Goal: Answer question/provide support: Share knowledge or assist other users

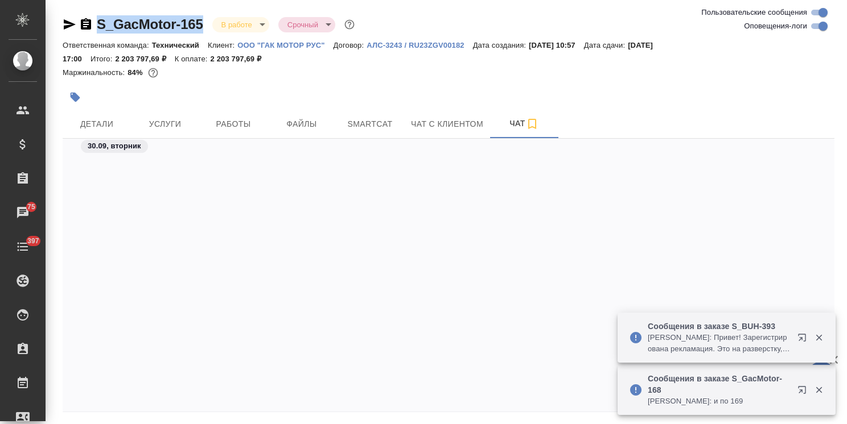
scroll to position [36643, 0]
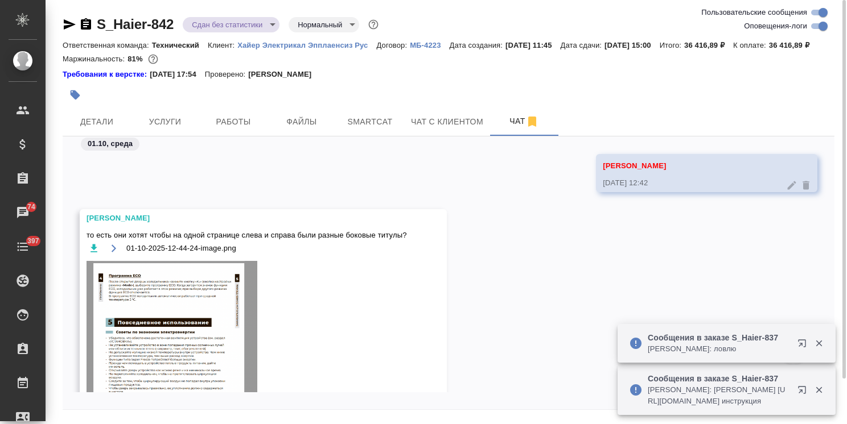
scroll to position [33395, 0]
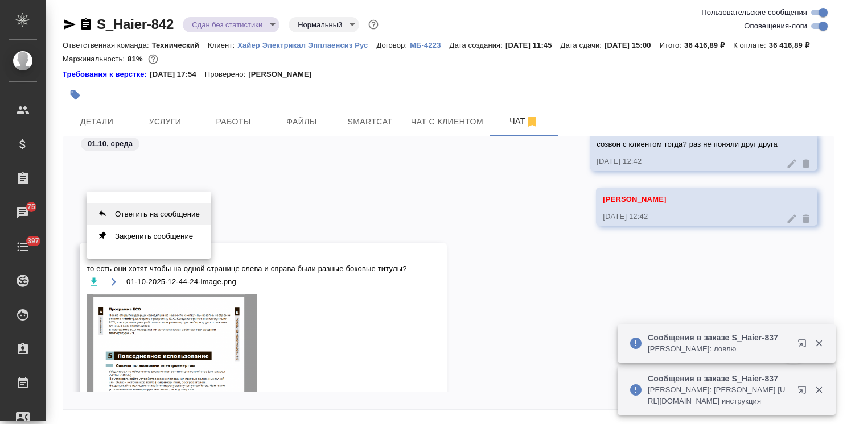
click at [164, 213] on button "Ответить на сообщение" at bounding box center [148, 214] width 125 height 22
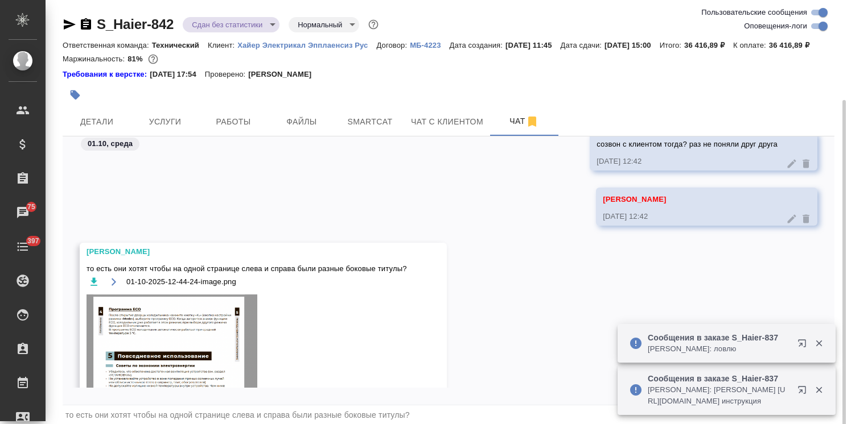
scroll to position [53, 0]
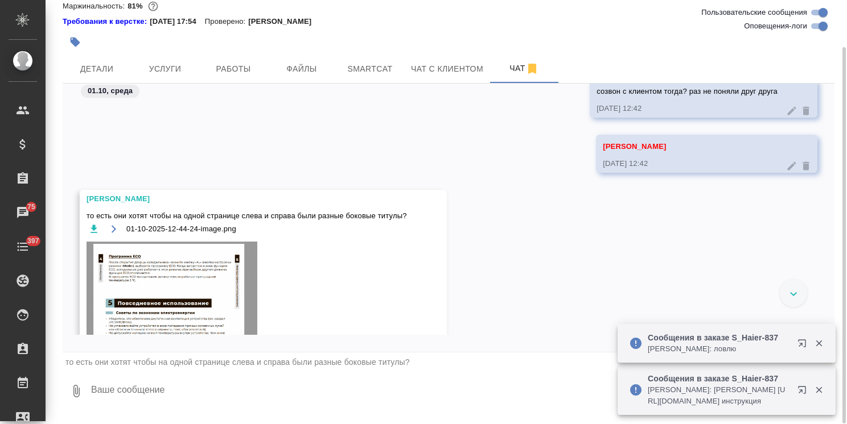
click at [128, 402] on textarea at bounding box center [462, 391] width 744 height 39
type textarea "#"
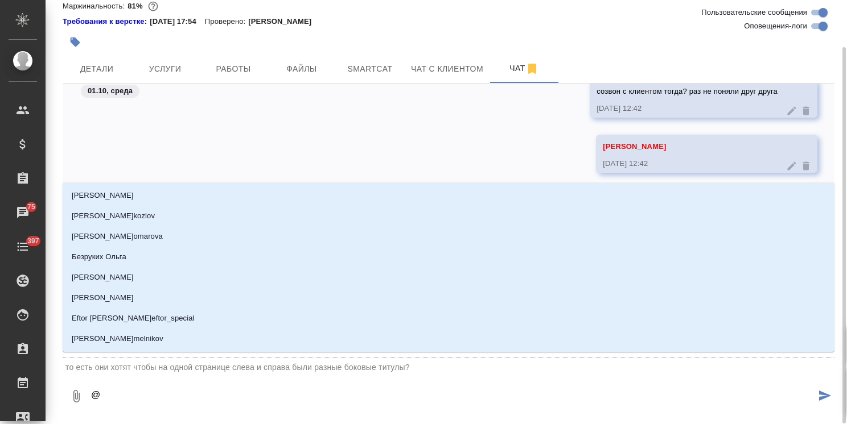
type textarea "@з"
type input "з"
type textarea "@за"
type input "за"
type textarea "@заб"
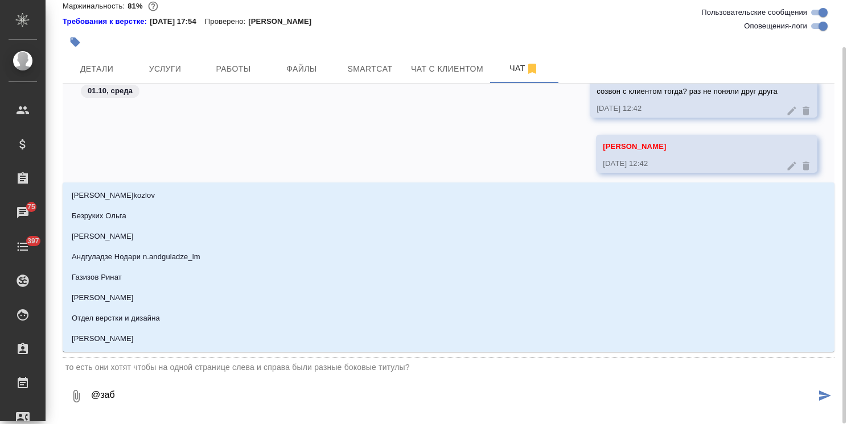
type input "заб"
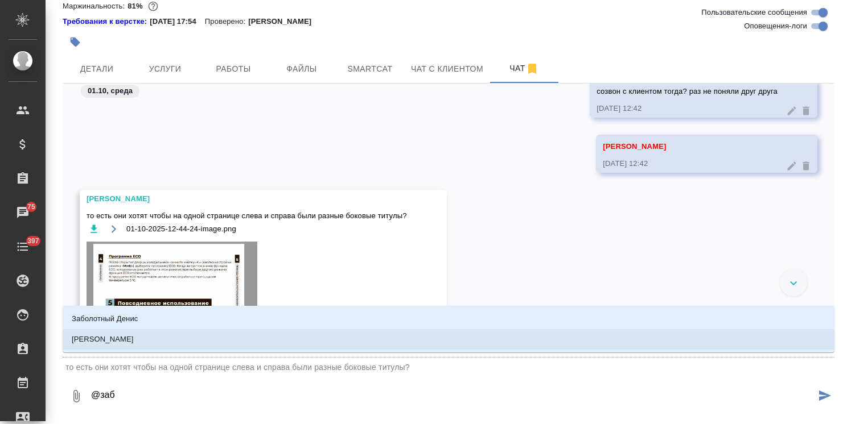
click at [206, 339] on li "Заборова Александра" at bounding box center [449, 339] width 772 height 20
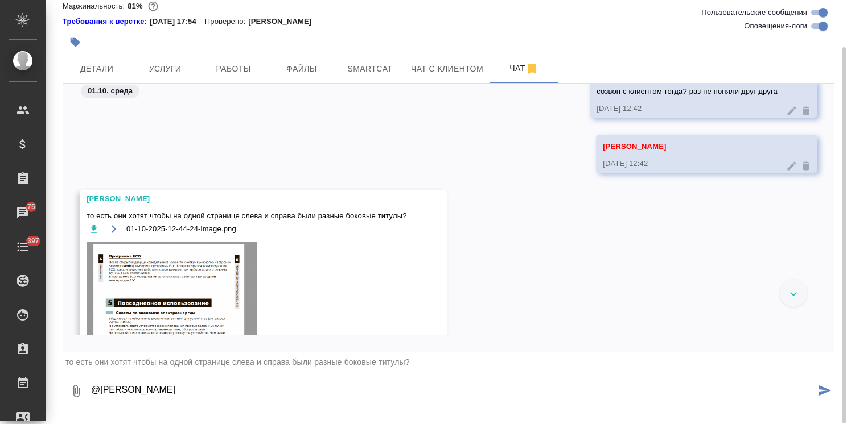
paste textarea "Не совсем, Давайте тогда оставим колонтитул для Раздела 5 (Уберем Раздел 4. С у…"
type textarea "@Заборова Александра Не совсем, Давайте тогда оставим колонтитул для Раздела 5 …"
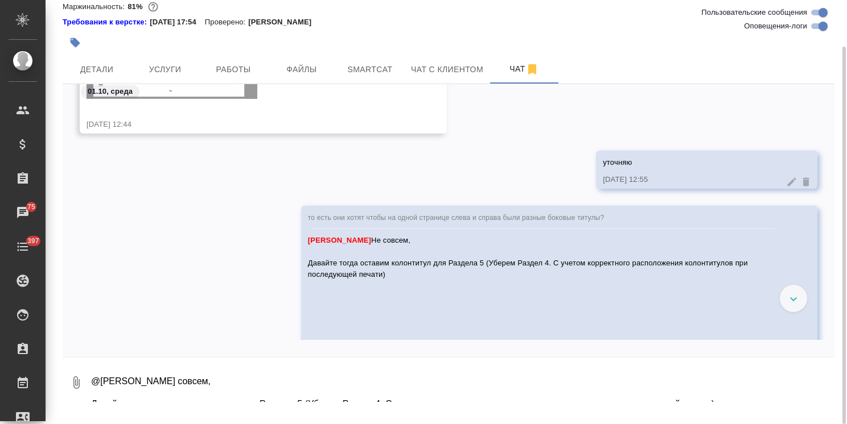
scroll to position [33813, 0]
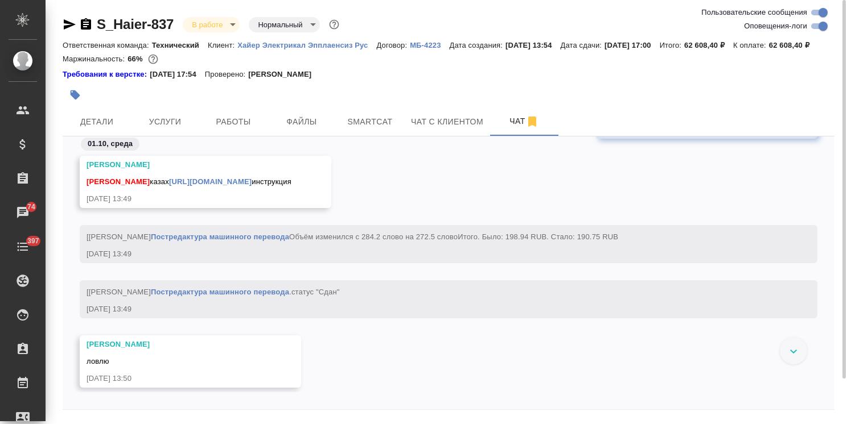
scroll to position [63359, 0]
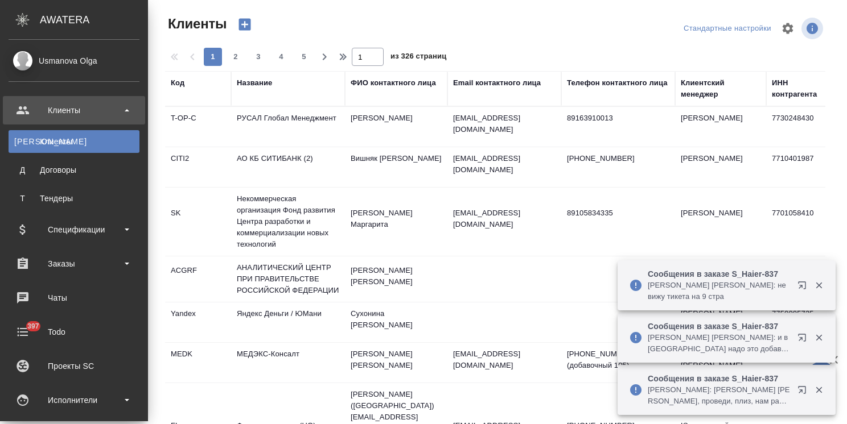
select select "RU"
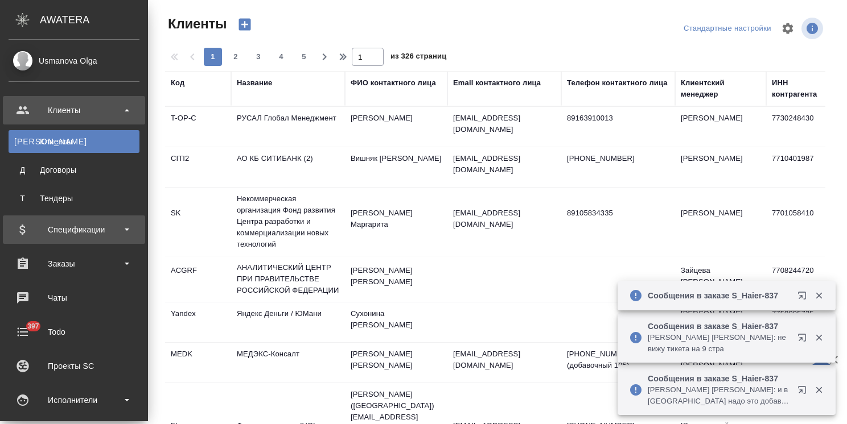
click at [76, 228] on div "Спецификации" at bounding box center [74, 229] width 131 height 17
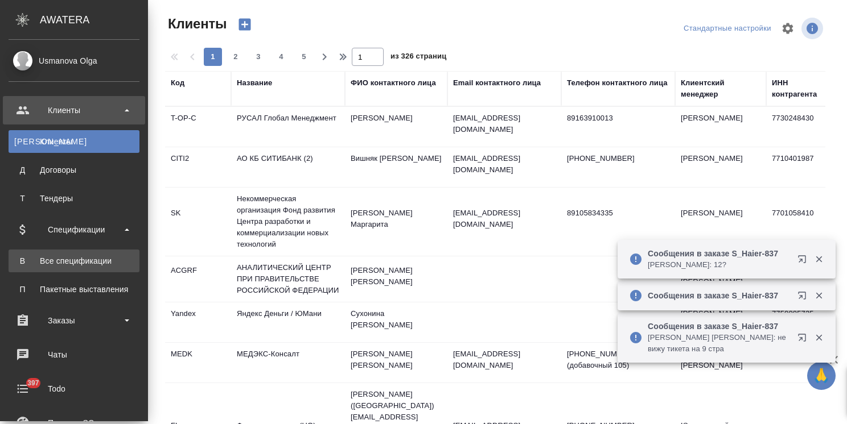
click at [84, 266] on div "Все спецификации" at bounding box center [73, 260] width 119 height 11
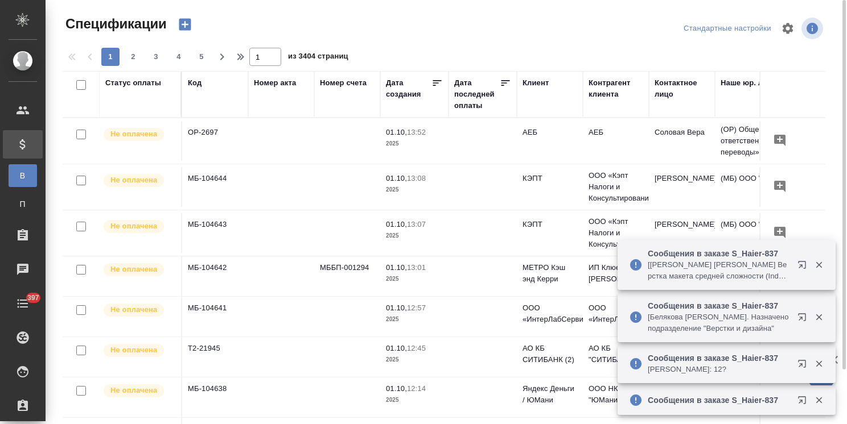
click at [541, 80] on div "Клиент" at bounding box center [535, 82] width 26 height 11
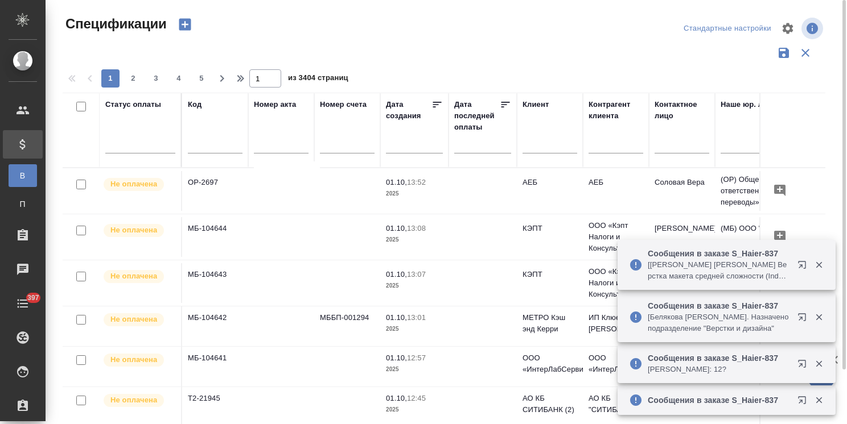
click at [537, 146] on input "text" at bounding box center [549, 146] width 55 height 14
type input "черки"
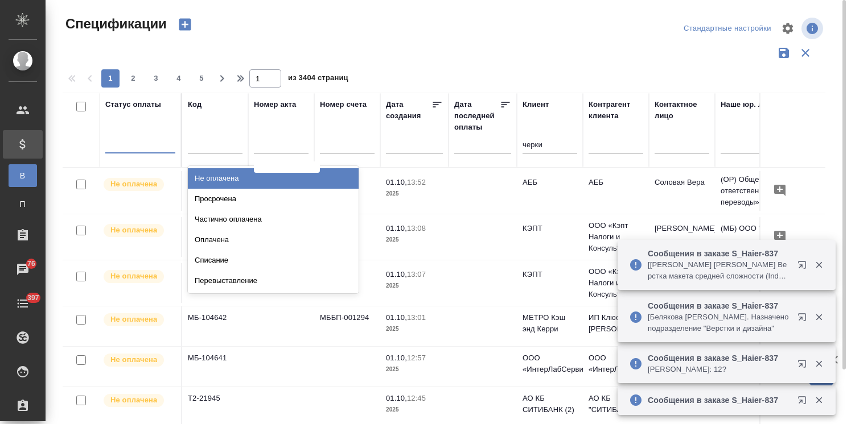
click at [151, 150] on div at bounding box center [140, 143] width 70 height 22
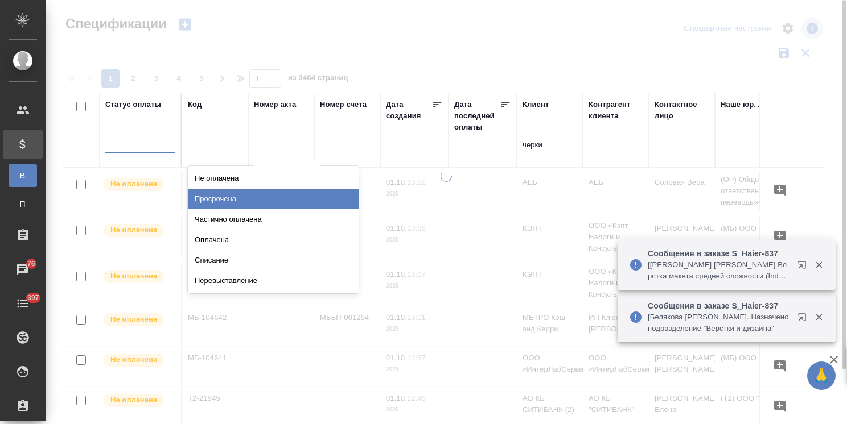
click at [233, 201] on div "Просрочена" at bounding box center [273, 199] width 171 height 20
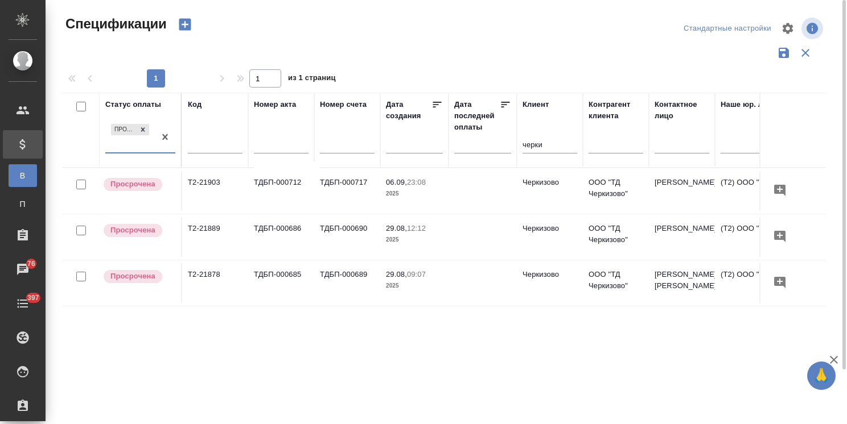
click at [342, 283] on td "ТДБП-000689" at bounding box center [347, 283] width 66 height 40
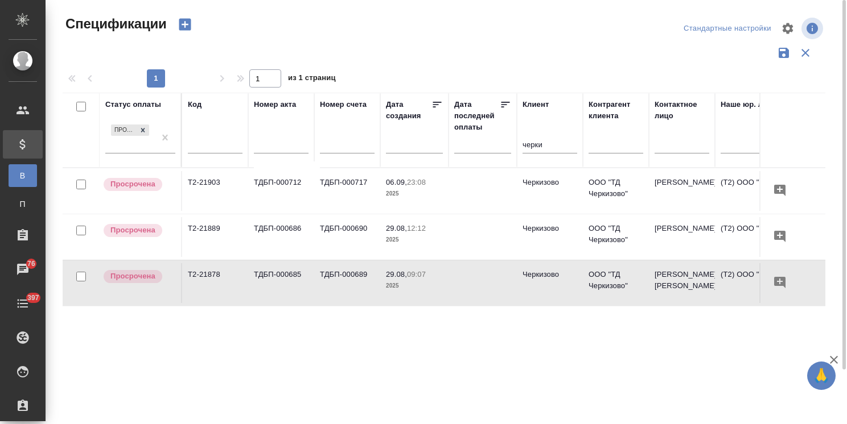
click at [342, 283] on td "ТДБП-000689" at bounding box center [347, 283] width 66 height 40
click at [207, 178] on td "Т2-21903" at bounding box center [215, 191] width 66 height 40
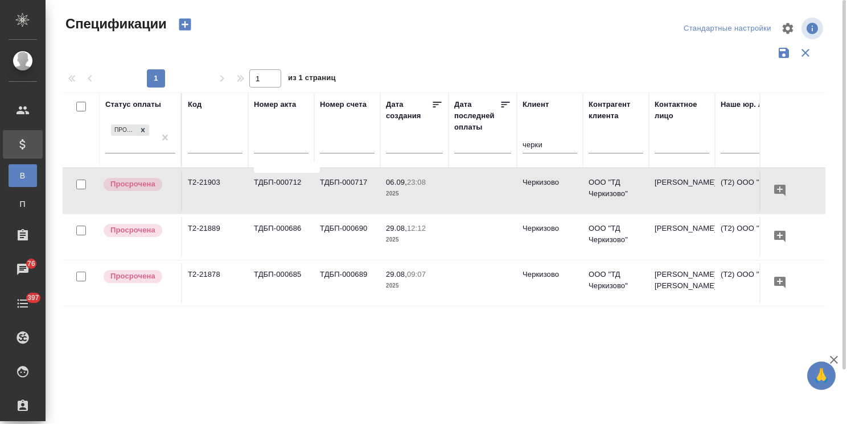
click at [207, 178] on td "Т2-21903" at bounding box center [215, 191] width 66 height 40
click at [228, 274] on td "Т2-21878" at bounding box center [215, 283] width 66 height 40
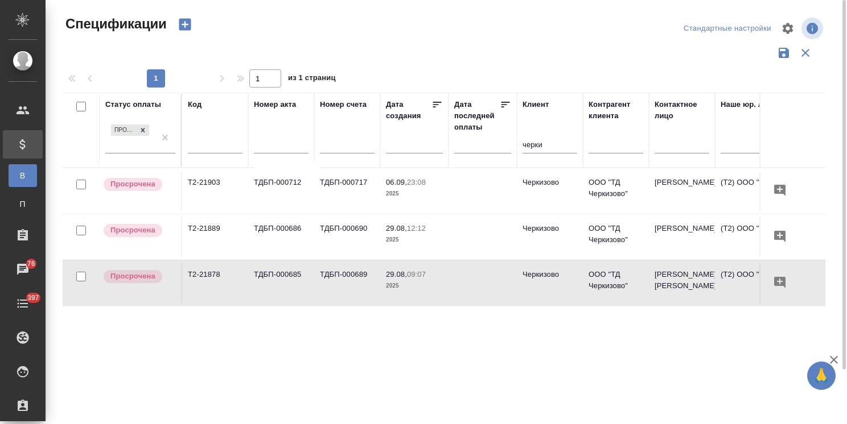
click at [228, 274] on td "Т2-21878" at bounding box center [215, 283] width 66 height 40
click at [323, 235] on td "ТДБП-000690" at bounding box center [347, 237] width 66 height 40
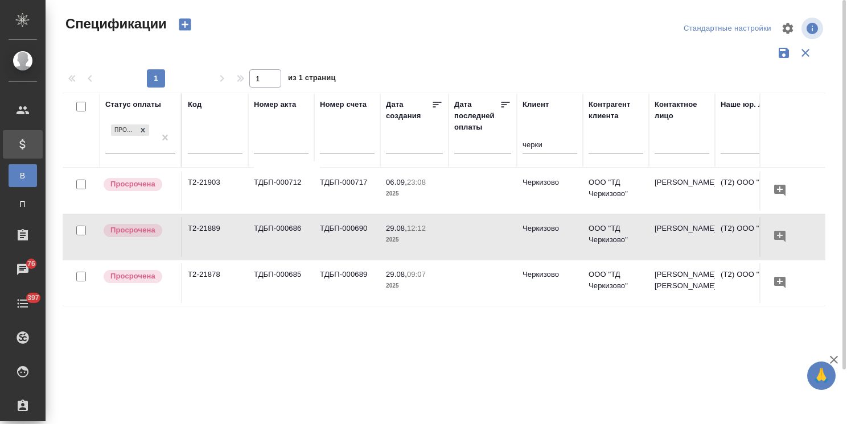
click at [217, 273] on td "Т2-21878" at bounding box center [215, 283] width 66 height 40
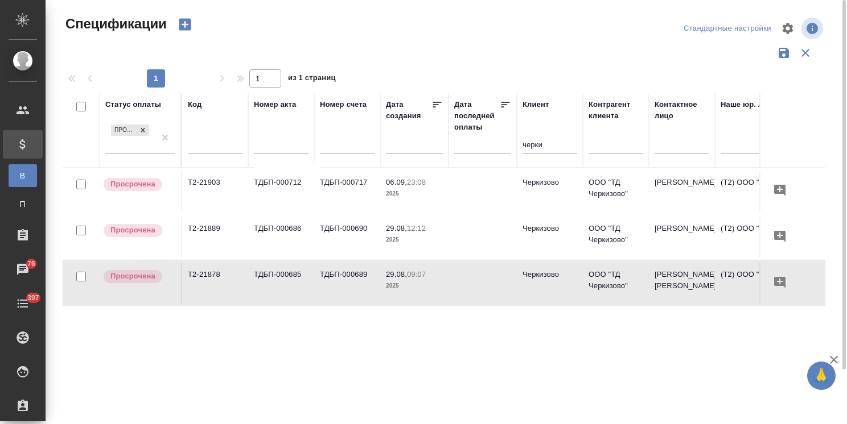
click at [211, 189] on td "Т2-21903" at bounding box center [215, 191] width 66 height 40
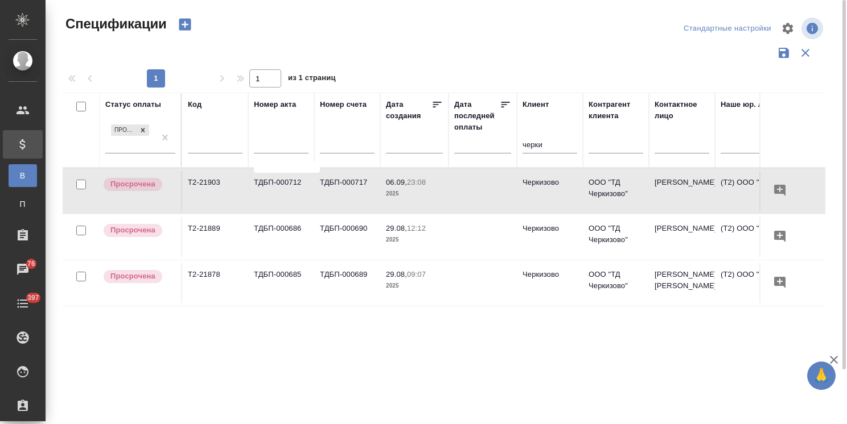
click at [211, 189] on td "Т2-21903" at bounding box center [215, 191] width 66 height 40
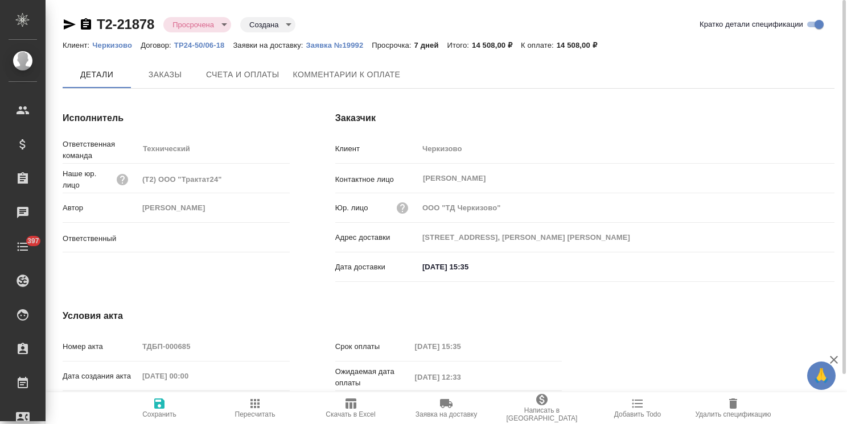
type input "[PERSON_NAME]"
drag, startPoint x: 154, startPoint y: 13, endPoint x: 77, endPoint y: 1, distance: 77.7
click at [77, 1] on div "Т2-21878 Просрочена delayed Создана created Кратко детали спецификации Клиент: …" at bounding box center [448, 242] width 784 height 485
copy link "Т2-21878"
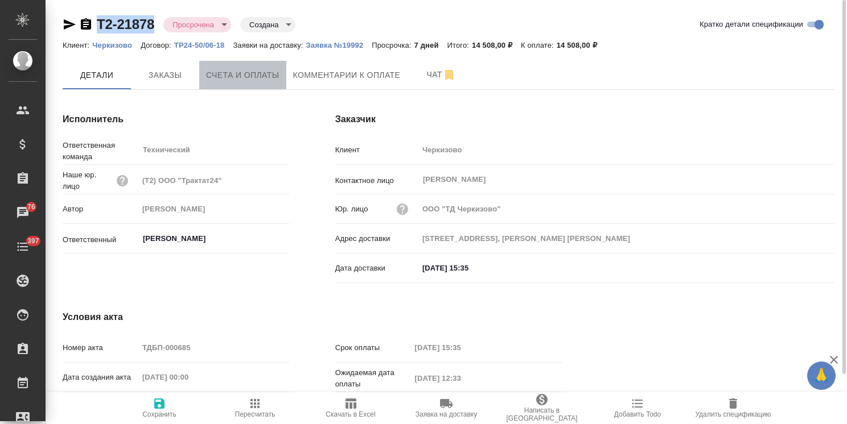
click at [244, 72] on span "Счета и оплаты" at bounding box center [242, 75] width 73 height 14
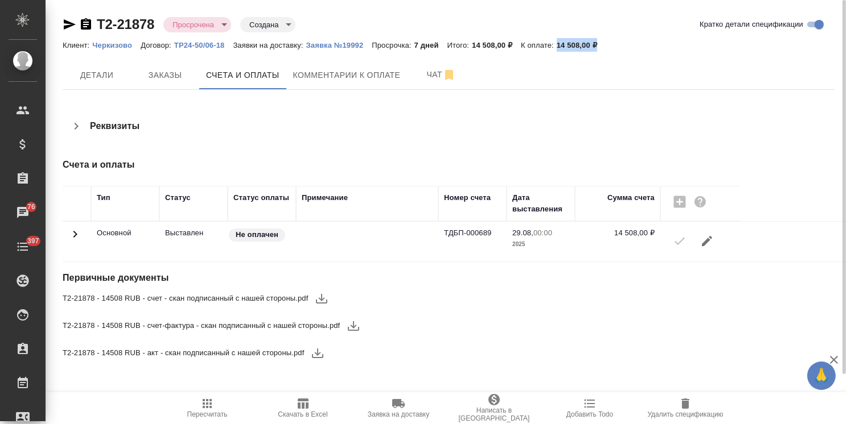
drag, startPoint x: 613, startPoint y: 47, endPoint x: 560, endPoint y: 48, distance: 53.5
click at [560, 48] on div "Клиент: Черкизово Договор: ТР24-50/06-18 Заявки на доставку: Заявка №19992 Прос…" at bounding box center [449, 45] width 772 height 14
copy p "14 508,00 ₽"
click at [314, 298] on button "button" at bounding box center [321, 298] width 27 height 27
click at [353, 327] on icon "button" at bounding box center [353, 326] width 11 height 10
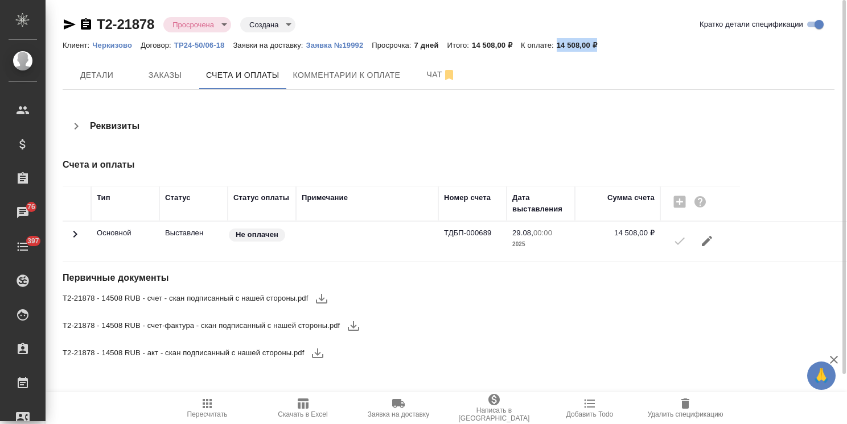
drag, startPoint x: 320, startPoint y: 354, endPoint x: 221, endPoint y: 225, distance: 162.7
click at [319, 354] on icon "button" at bounding box center [318, 354] width 14 height 14
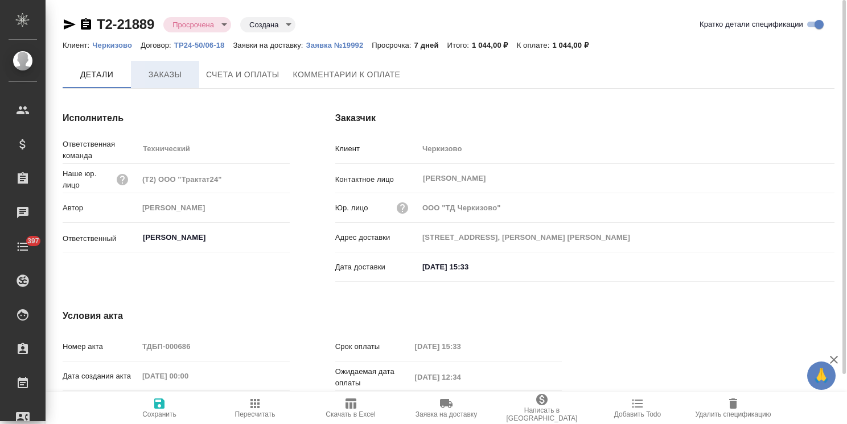
click at [158, 74] on span "Заказы" at bounding box center [165, 75] width 55 height 14
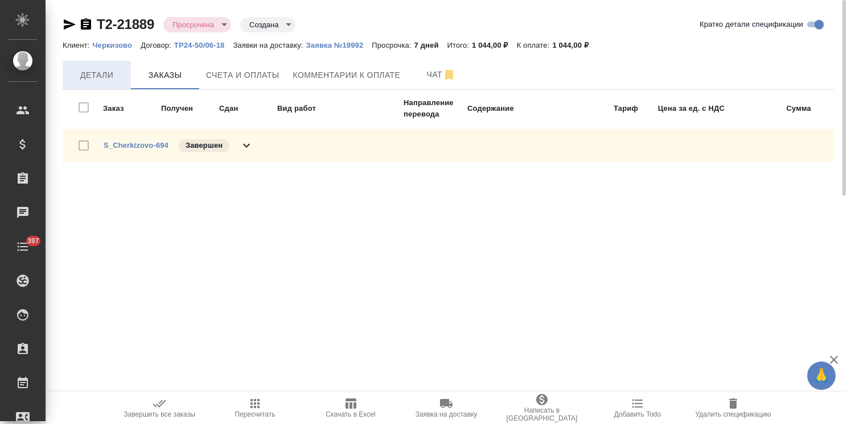
click at [108, 72] on span "Детали" at bounding box center [96, 75] width 55 height 14
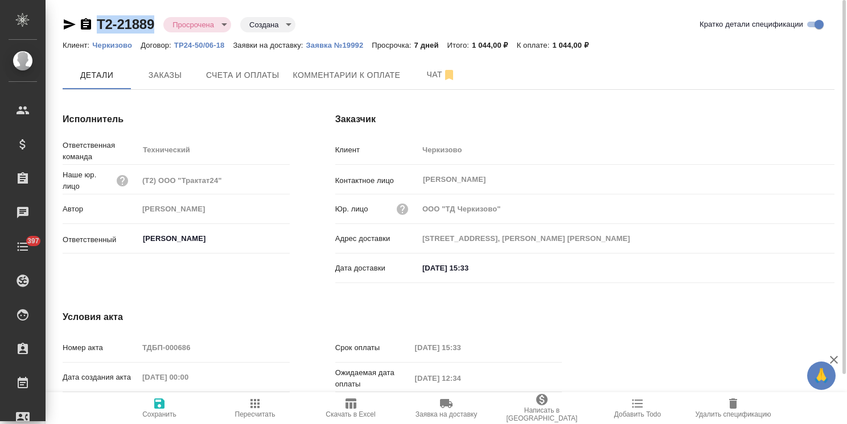
drag, startPoint x: 145, startPoint y: 10, endPoint x: 94, endPoint y: 10, distance: 50.1
click at [94, 10] on div "Т2-21889 Просрочена delayed Создана created Кратко детали спецификации Клиент: …" at bounding box center [448, 242] width 784 height 485
copy link "Т2-21889"
drag, startPoint x: 590, startPoint y: 47, endPoint x: 555, endPoint y: 47, distance: 34.7
click at [555, 47] on p "1 044,00 ₽" at bounding box center [574, 45] width 45 height 9
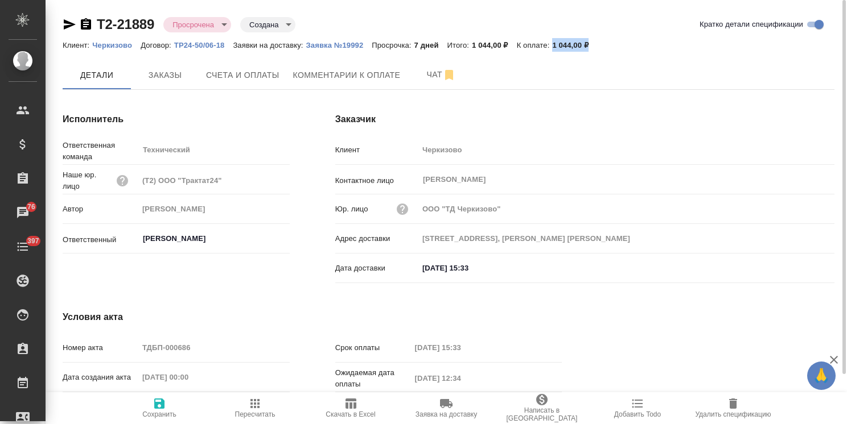
copy p "1 044,00 ₽"
click at [263, 75] on span "Счета и оплаты" at bounding box center [242, 75] width 73 height 14
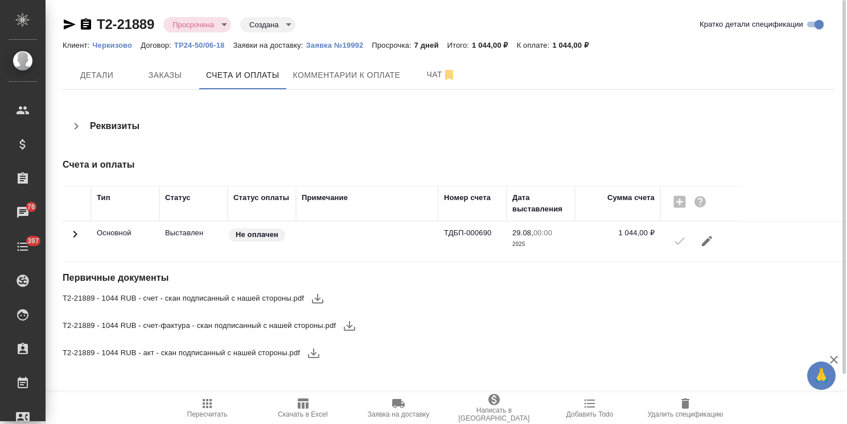
click at [323, 300] on icon "button" at bounding box center [317, 299] width 11 height 10
click at [352, 327] on icon "button" at bounding box center [350, 326] width 14 height 14
click at [314, 352] on icon "button" at bounding box center [313, 354] width 11 height 10
click at [323, 77] on span "Комментарии к оплате" at bounding box center [347, 75] width 108 height 14
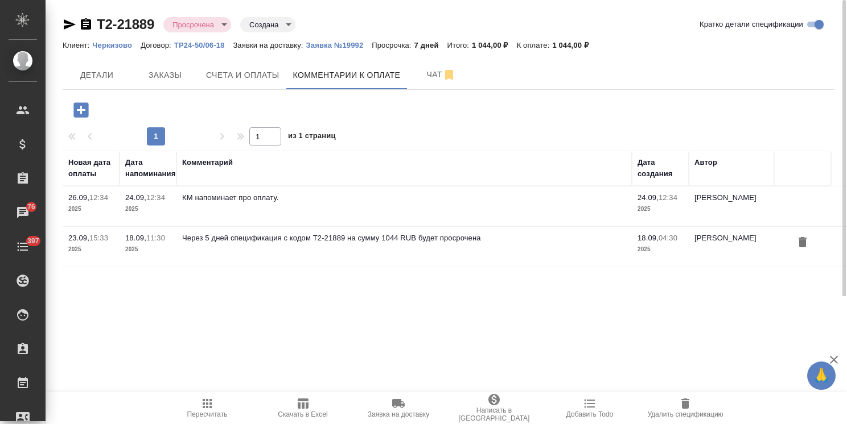
click at [78, 105] on icon "button" at bounding box center [80, 109] width 15 height 15
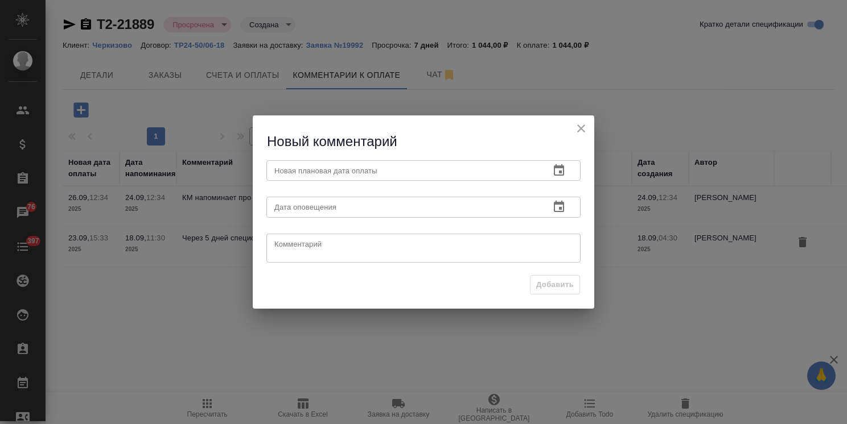
click at [555, 168] on icon "button" at bounding box center [559, 169] width 10 height 11
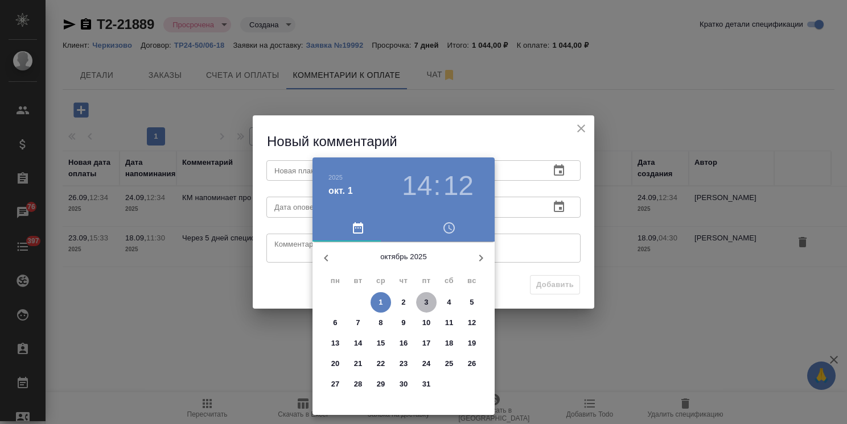
click at [426, 302] on p "3" at bounding box center [426, 302] width 4 height 11
type input "03.10.2025 14:12"
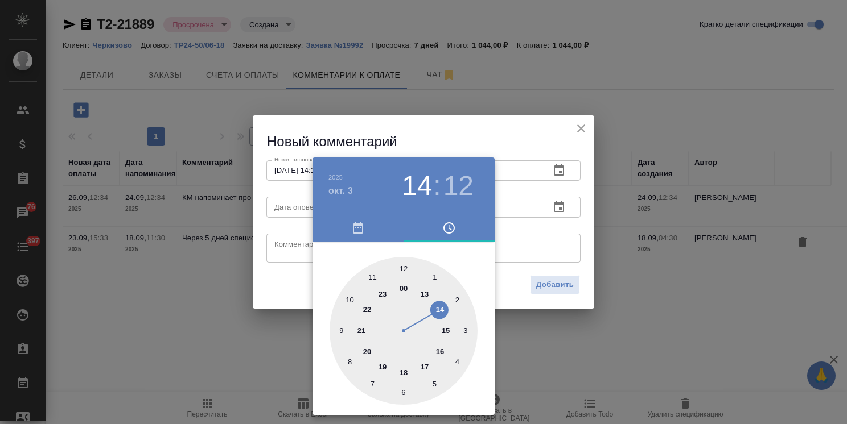
click at [505, 143] on div at bounding box center [423, 212] width 847 height 424
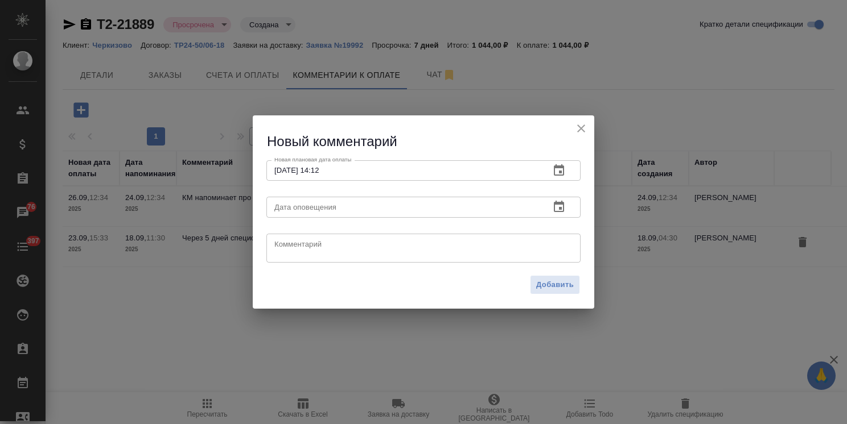
click at [555, 209] on icon "button" at bounding box center [559, 207] width 14 height 14
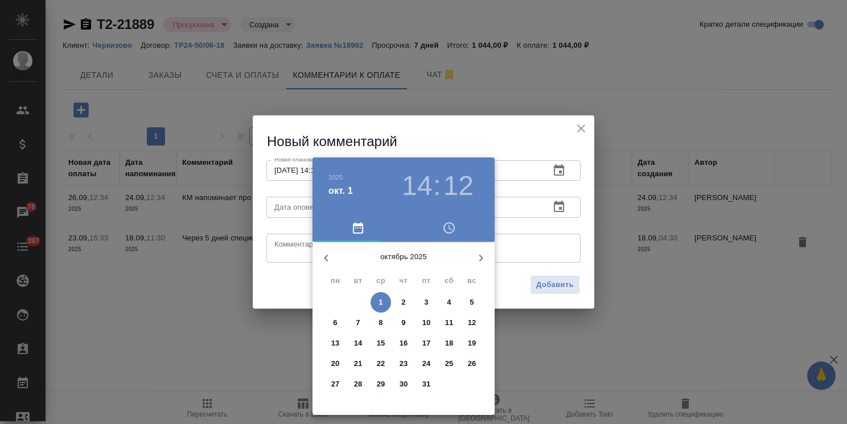
click at [424, 307] on p "3" at bounding box center [426, 302] width 4 height 11
type input "03.10.2025 14:12"
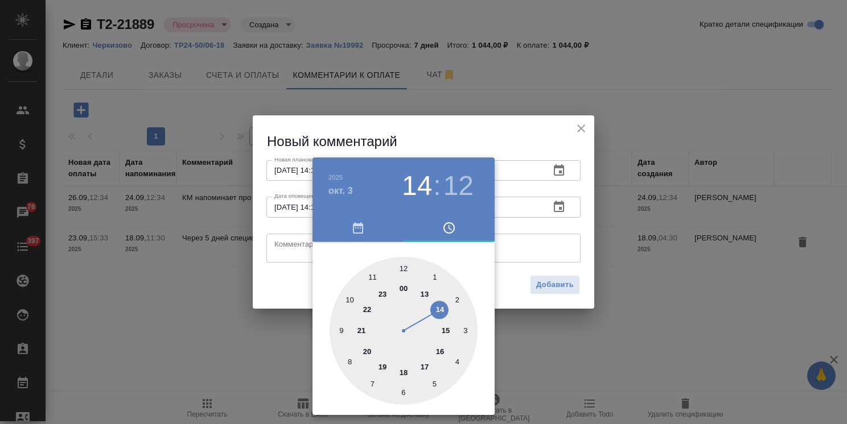
click at [421, 130] on div at bounding box center [423, 212] width 847 height 424
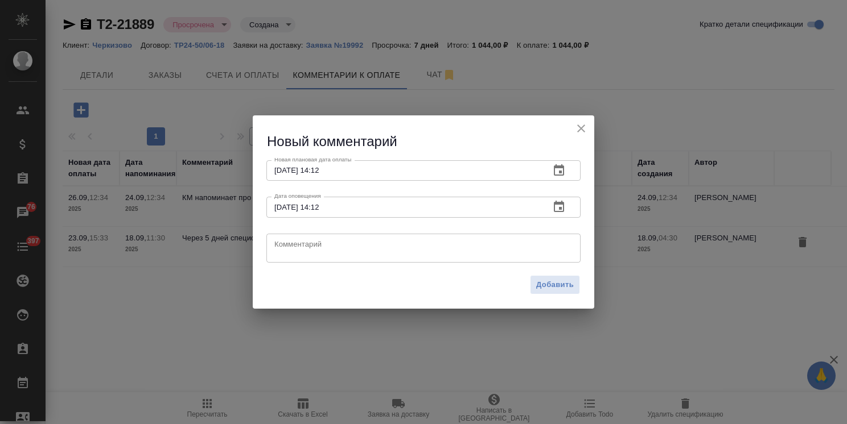
click at [325, 254] on textarea at bounding box center [423, 248] width 298 height 17
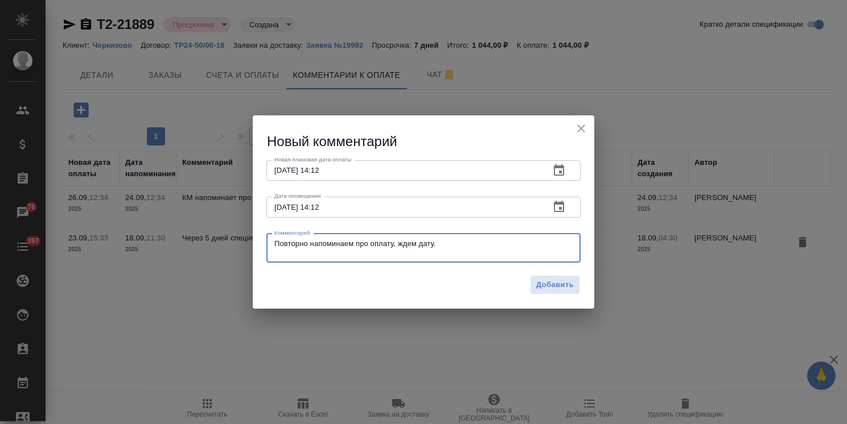
drag, startPoint x: 471, startPoint y: 245, endPoint x: 180, endPoint y: 226, distance: 291.3
click at [180, 226] on div "Новый комментарий Новая плановая дата оплаты 03.10.2025 14:12 Новая плановая да…" at bounding box center [423, 212] width 847 height 424
type textarea "Повторно напоминаем про оплату, ждем дату."
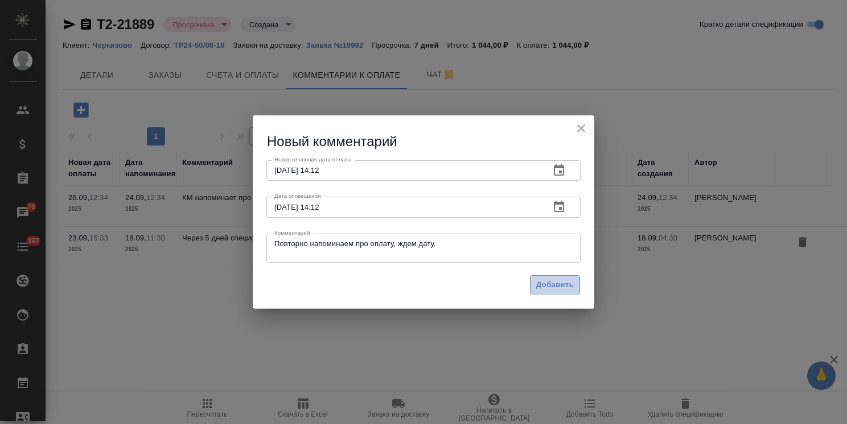
click at [549, 283] on span "Добавить" at bounding box center [555, 285] width 38 height 13
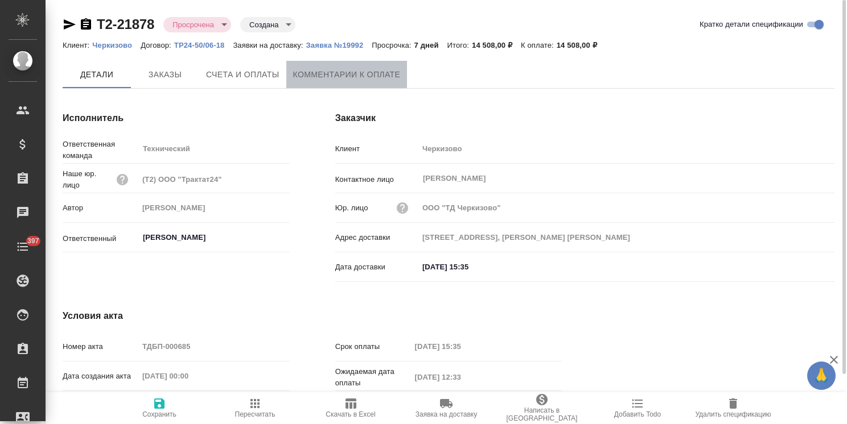
click at [332, 79] on span "Комментарии к оплате" at bounding box center [347, 75] width 108 height 14
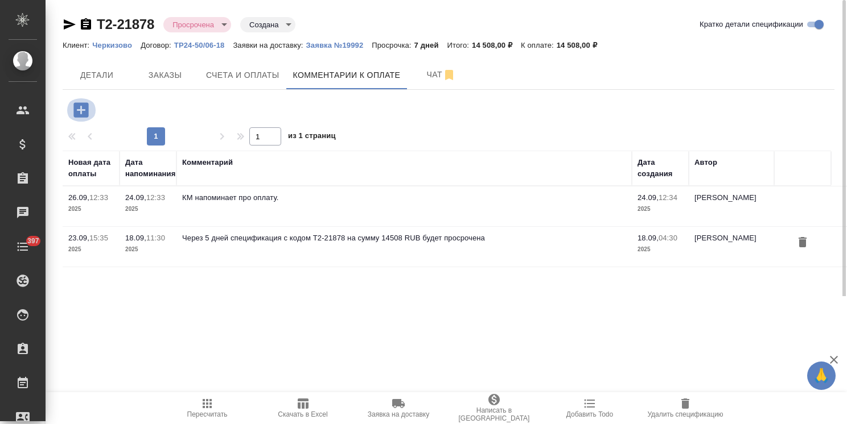
click at [84, 112] on icon "button" at bounding box center [80, 109] width 15 height 15
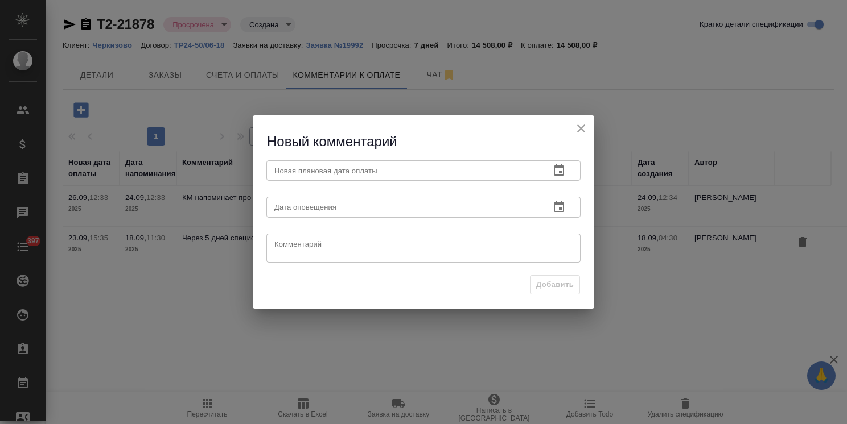
click at [560, 170] on icon "button" at bounding box center [559, 171] width 14 height 14
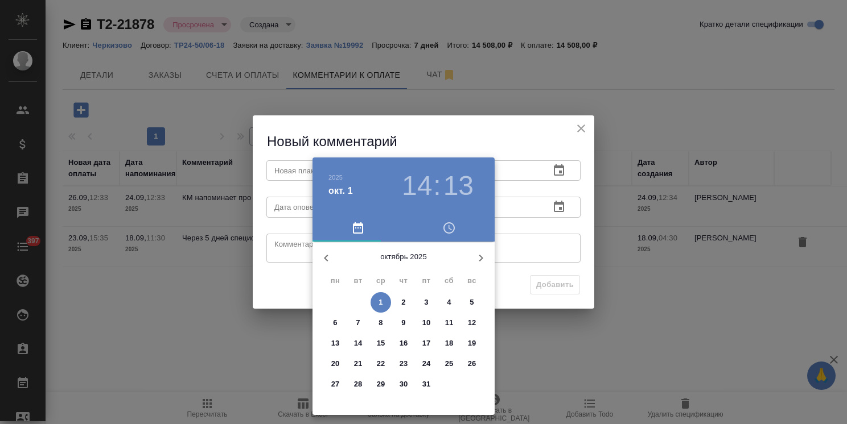
click at [432, 303] on span "3" at bounding box center [426, 302] width 20 height 11
type input "[DATE] 14:13"
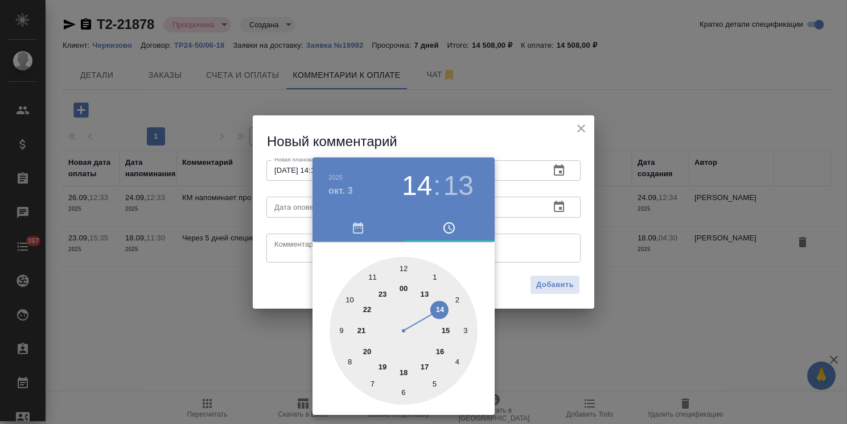
click at [448, 141] on div at bounding box center [423, 212] width 847 height 424
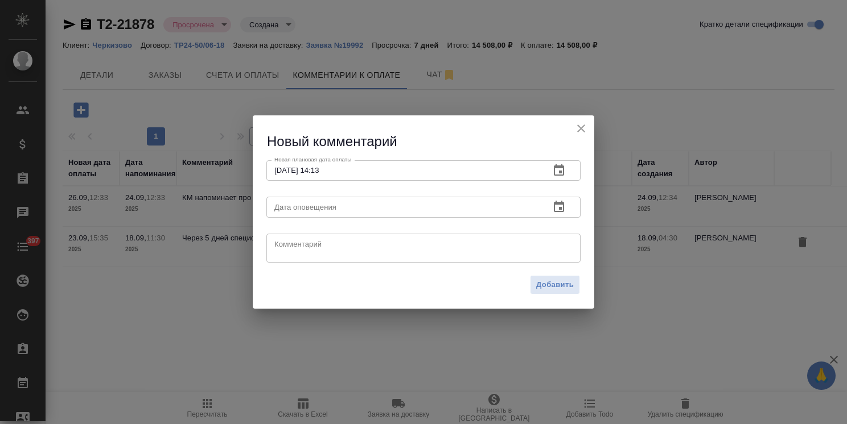
click at [560, 211] on icon "button" at bounding box center [559, 207] width 14 height 14
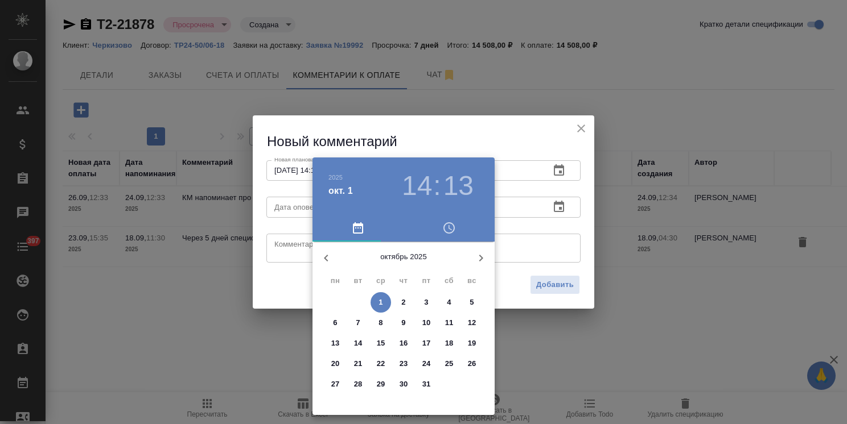
click at [426, 306] on p "3" at bounding box center [426, 302] width 4 height 11
type input "[DATE] 14:13"
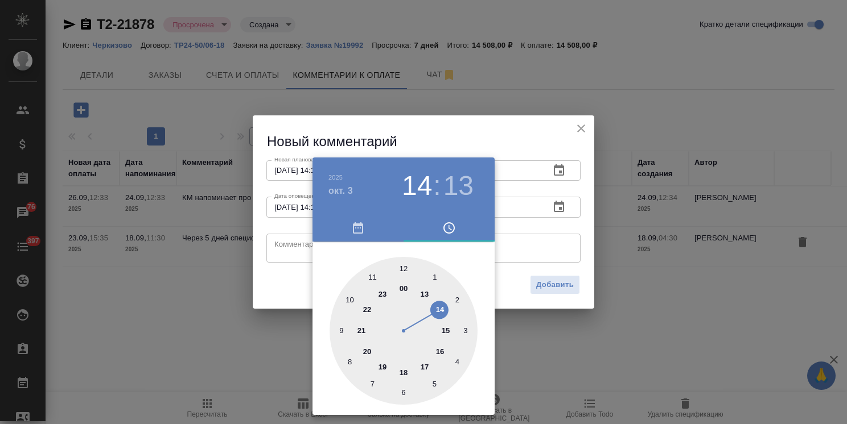
click at [421, 124] on div at bounding box center [423, 212] width 847 height 424
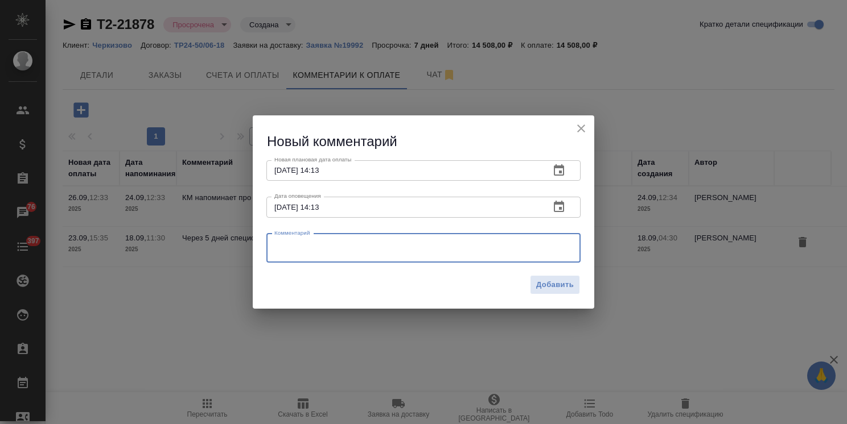
drag, startPoint x: 437, startPoint y: 252, endPoint x: 517, endPoint y: 272, distance: 82.8
click at [437, 252] on textarea at bounding box center [423, 248] width 298 height 17
paste textarea "Повторно напоминаем про оплату, ждем дату."
type textarea "Повторно напоминаем про оплату, ждем дату."
click at [574, 286] on button "Добавить" at bounding box center [555, 285] width 50 height 20
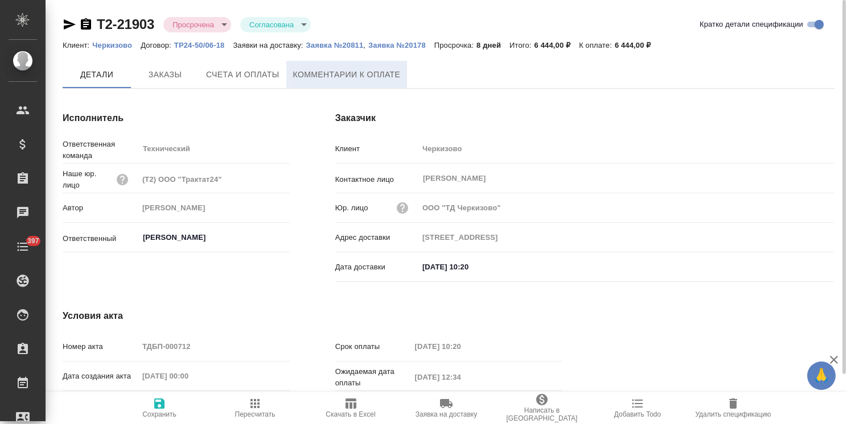
click at [361, 74] on span "Комментарии к оплате" at bounding box center [347, 75] width 108 height 14
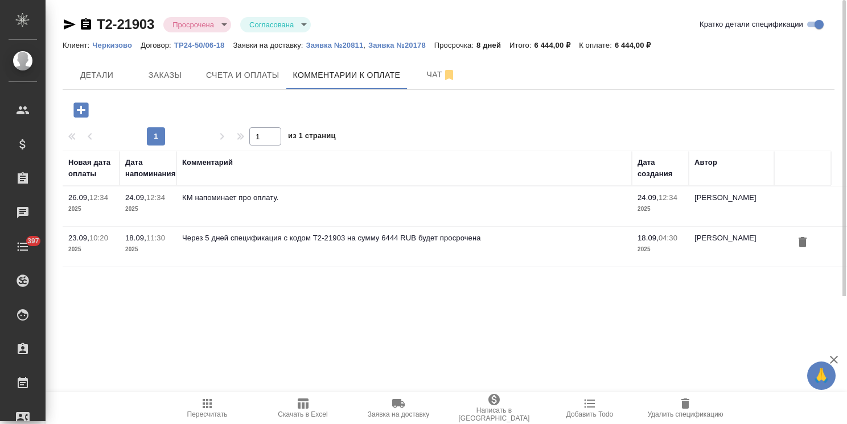
click at [83, 103] on icon "button" at bounding box center [80, 109] width 15 height 15
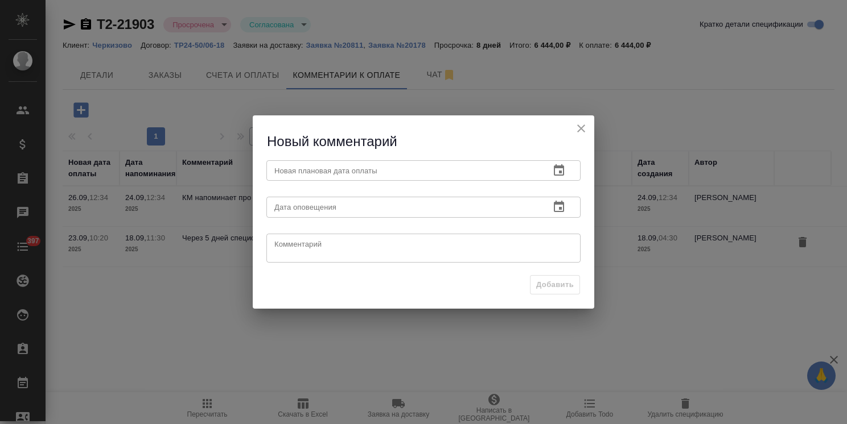
click at [558, 172] on icon "button" at bounding box center [559, 171] width 14 height 14
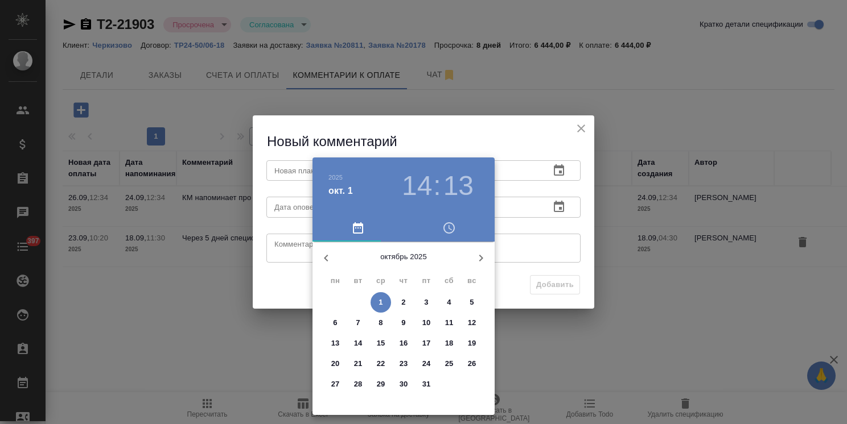
click at [425, 303] on p "3" at bounding box center [426, 302] width 4 height 11
type input "03.10.2025 14:13"
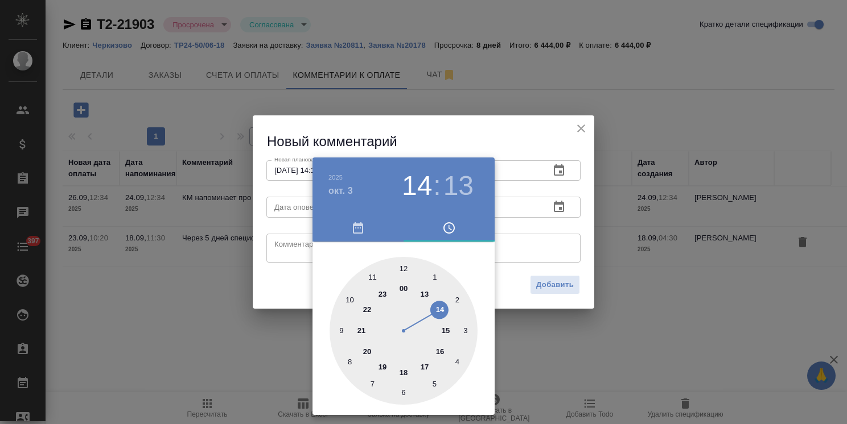
click at [545, 149] on div at bounding box center [423, 212] width 847 height 424
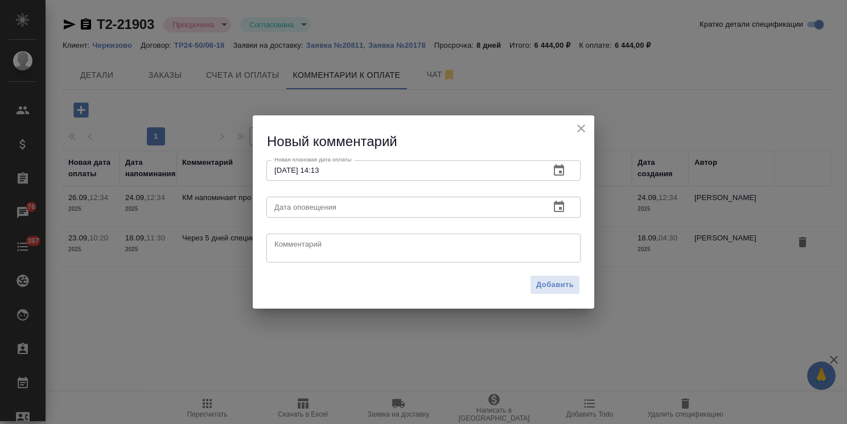
click at [565, 203] on icon "button" at bounding box center [559, 207] width 14 height 14
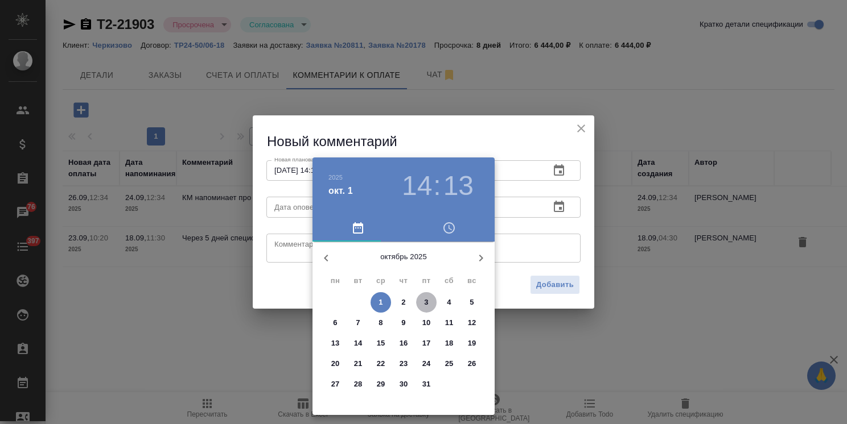
click at [421, 301] on span "3" at bounding box center [426, 302] width 20 height 11
type input "03.10.2025 14:13"
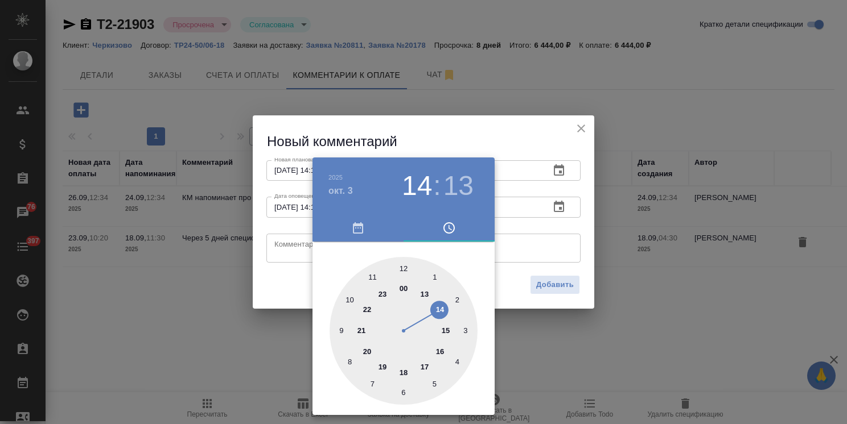
drag, startPoint x: 451, startPoint y: 119, endPoint x: 443, endPoint y: 182, distance: 62.5
click at [450, 119] on div at bounding box center [423, 212] width 847 height 424
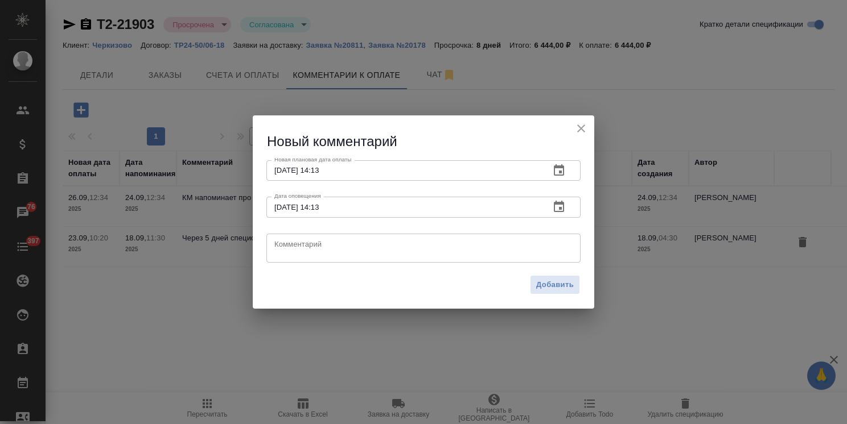
click at [337, 248] on textarea at bounding box center [423, 248] width 298 height 17
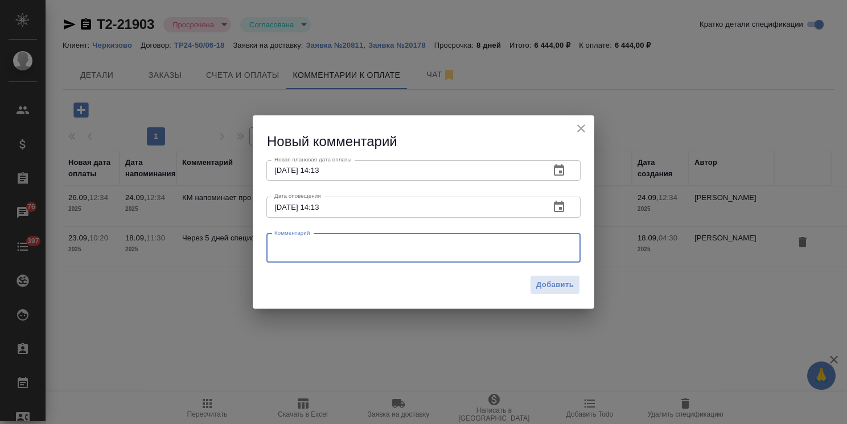
paste textarea "Повторно напоминаем про оплату, ждем дату."
type textarea "Повторно напоминаем про оплату, ждем дату."
click at [571, 282] on span "Добавить" at bounding box center [555, 285] width 38 height 13
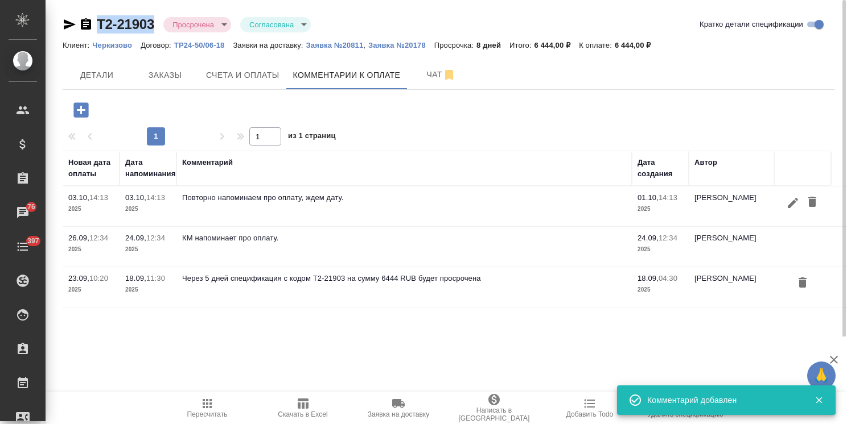
drag, startPoint x: 157, startPoint y: 13, endPoint x: 92, endPoint y: 9, distance: 65.6
click at [92, 9] on div "Т2-21903 Просрочена delayed Согласована approved Кратко детали спецификации Кли…" at bounding box center [448, 168] width 784 height 337
copy link "Т2-21903"
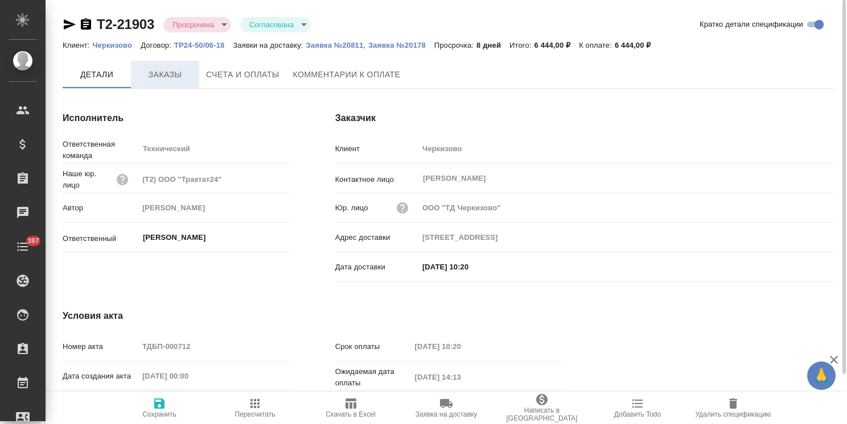
click at [162, 77] on span "Заказы" at bounding box center [165, 75] width 55 height 14
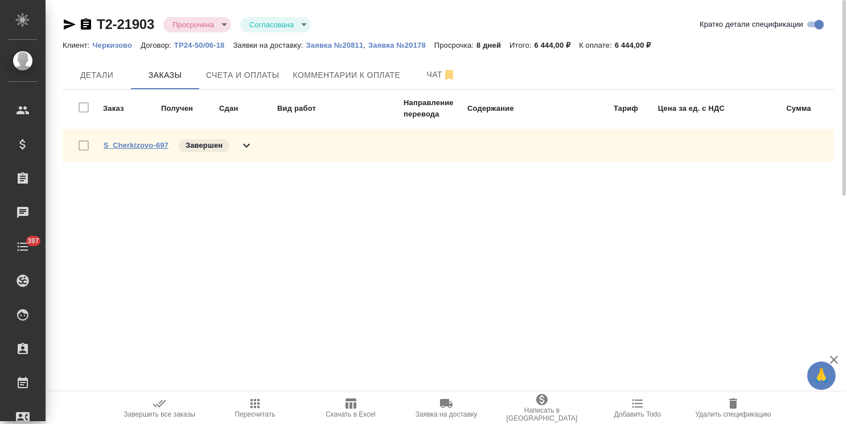
click at [143, 145] on link "S_Cherkizovo-697" at bounding box center [136, 145] width 65 height 9
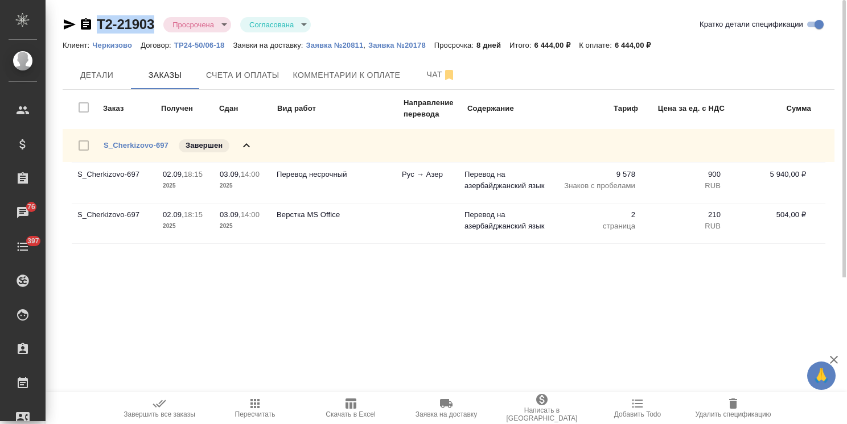
drag, startPoint x: 161, startPoint y: 8, endPoint x: 71, endPoint y: 5, distance: 90.5
click at [71, 5] on div "Т2-21903 Просрочена delayed Согласована approved Кратко детали спецификации Кли…" at bounding box center [448, 139] width 784 height 278
copy link "Т2-21903"
click at [253, 79] on span "Счета и оплаты" at bounding box center [242, 75] width 73 height 14
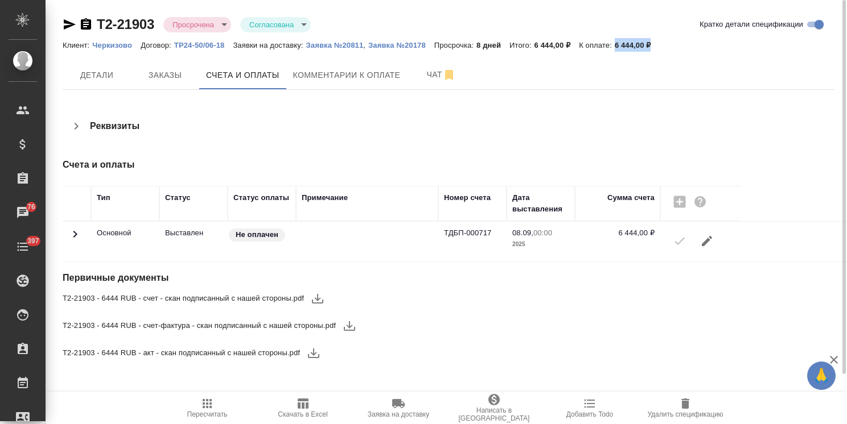
drag, startPoint x: 639, startPoint y: 44, endPoint x: 615, endPoint y: 47, distance: 24.6
click at [615, 47] on div "Клиент: Черкизово Договор: ТР24-50/06-18 Заявки на доставку: Заявка №20811 , За…" at bounding box center [449, 45] width 772 height 14
copy p "6 444,00 ₽"
click at [323, 297] on icon "button" at bounding box center [318, 299] width 14 height 14
click at [347, 325] on icon "button" at bounding box center [349, 326] width 11 height 10
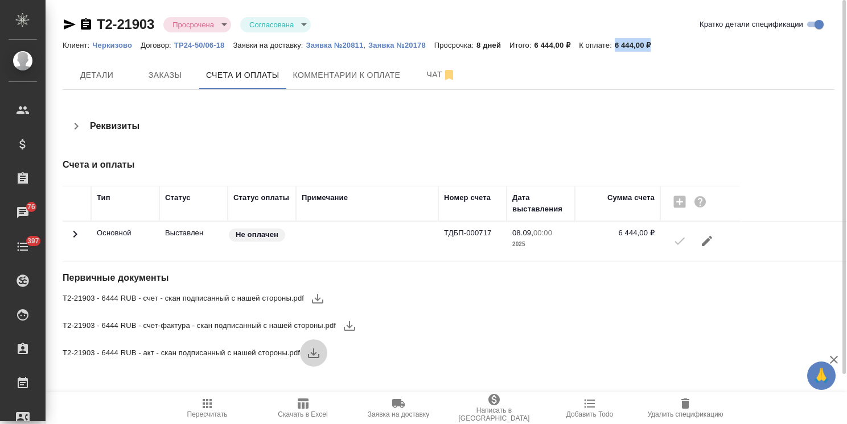
click at [313, 353] on icon "button" at bounding box center [313, 354] width 11 height 10
click at [331, 79] on span "Комментарии к оплате" at bounding box center [347, 75] width 108 height 14
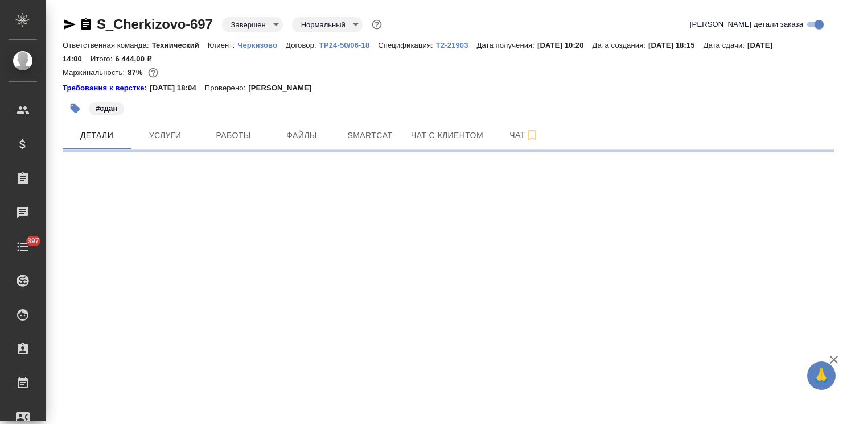
select select "RU"
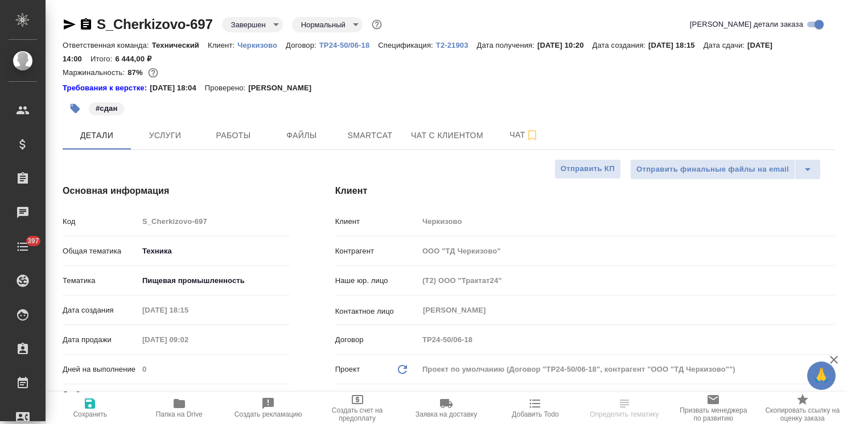
type textarea "x"
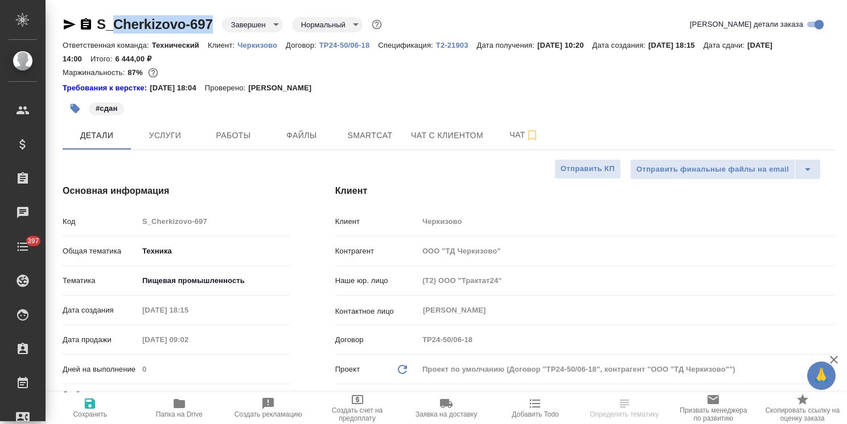
type textarea "x"
drag, startPoint x: 219, startPoint y: 13, endPoint x: 73, endPoint y: 12, distance: 145.7
type textarea "x"
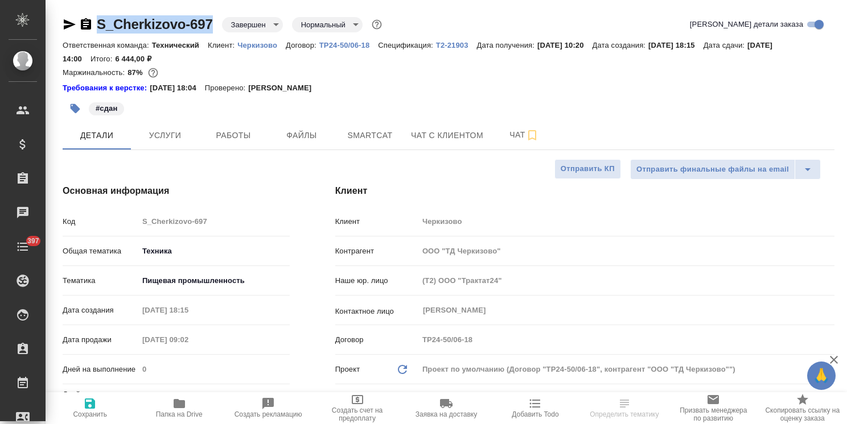
type textarea "x"
copy link "S_Cherkizovo-697"
type textarea "x"
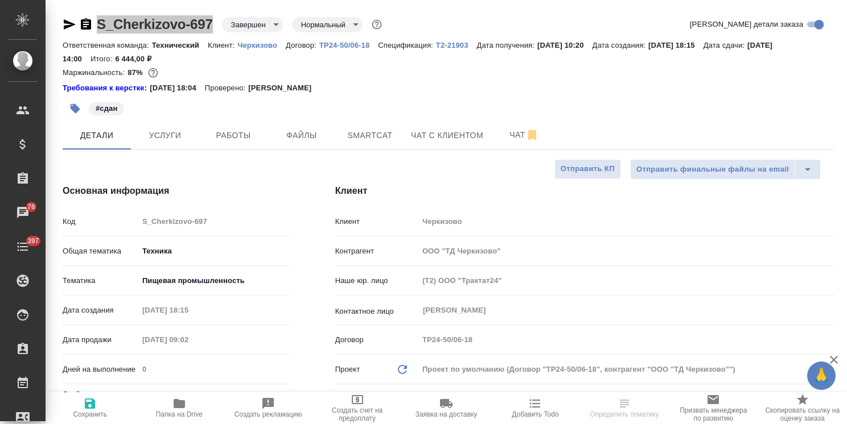
select select "RU"
type textarea "x"
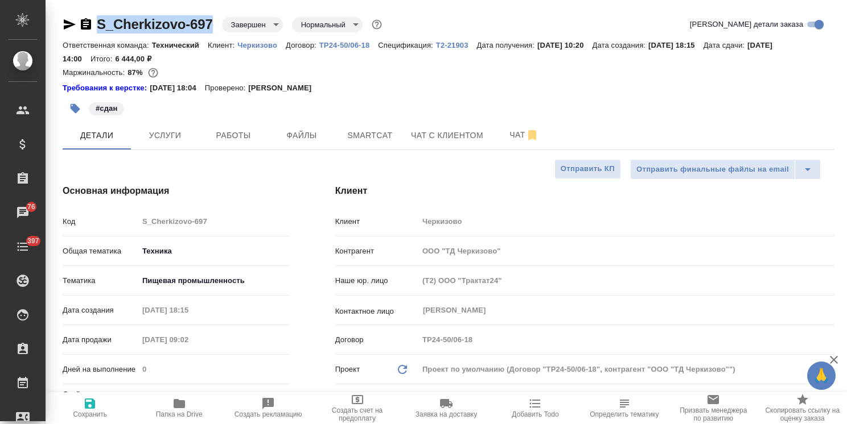
type textarea "x"
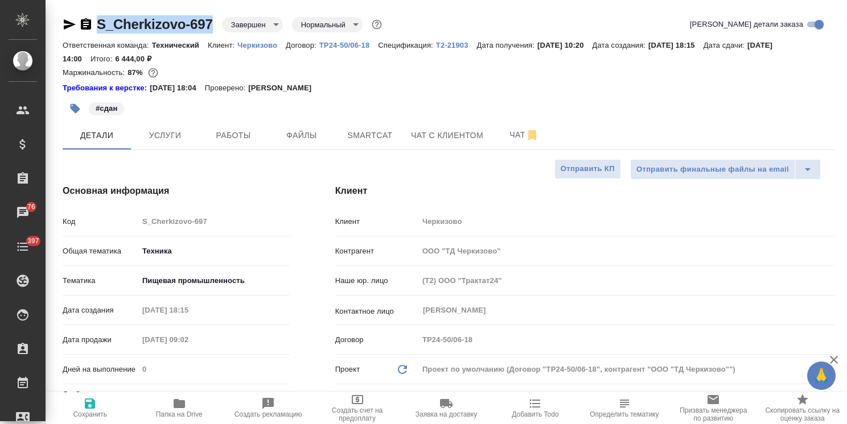
type textarea "x"
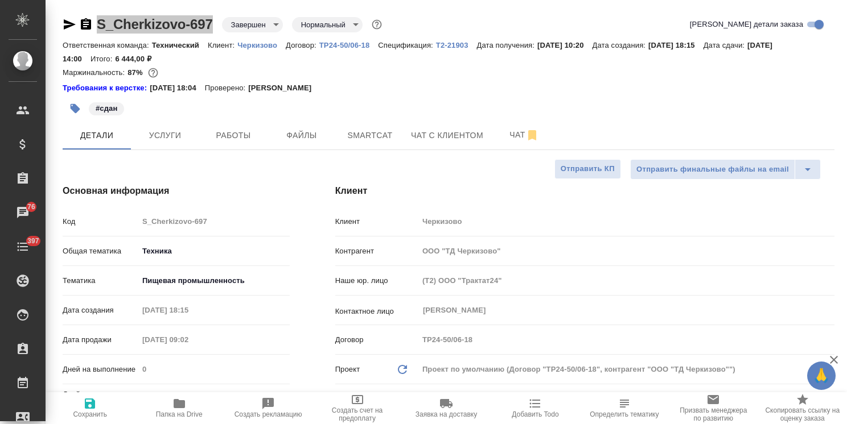
type textarea "x"
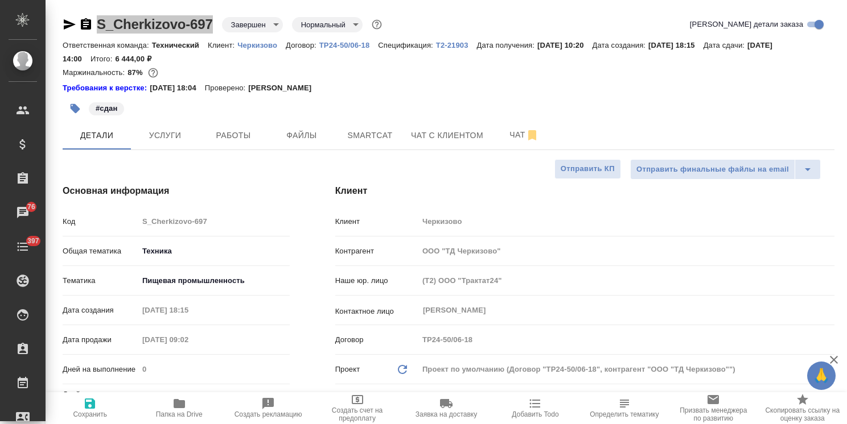
type textarea "x"
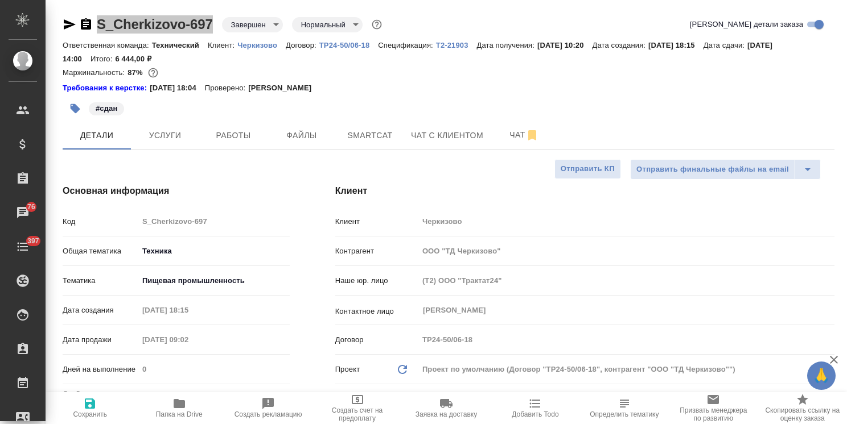
type textarea "x"
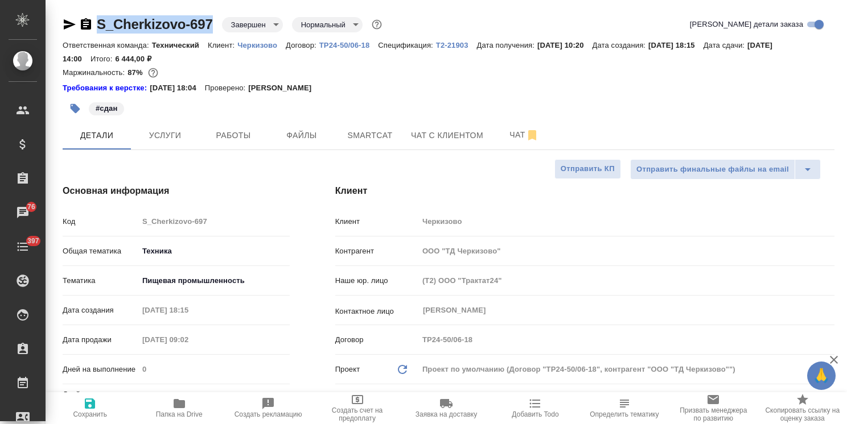
type textarea "x"
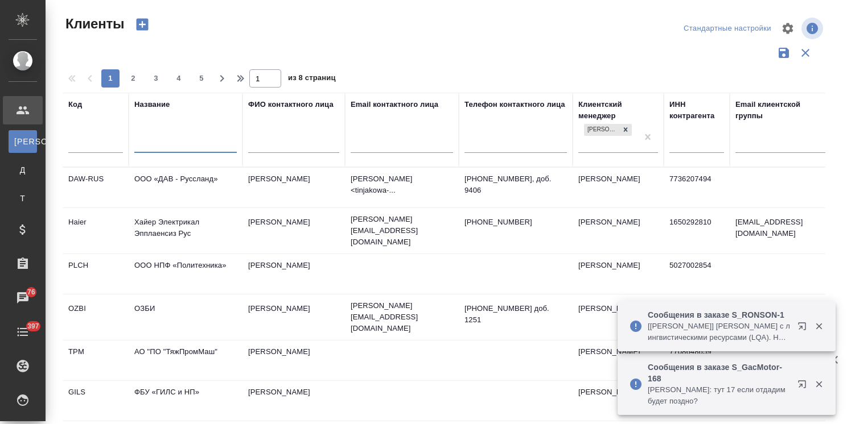
select select "RU"
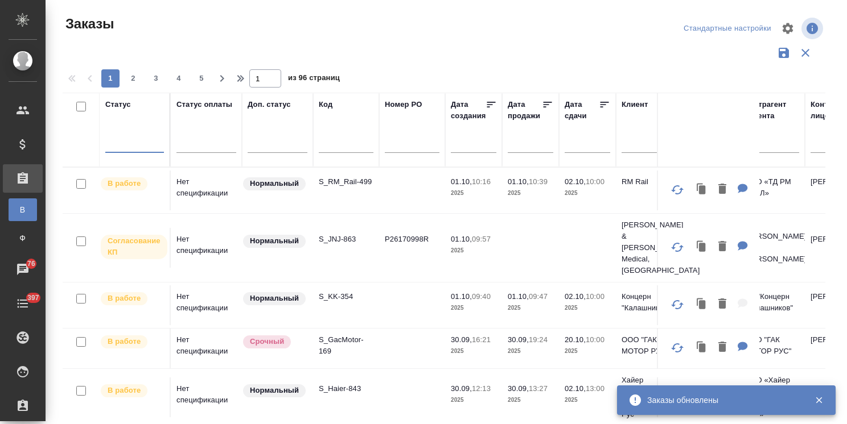
scroll to position [84, 0]
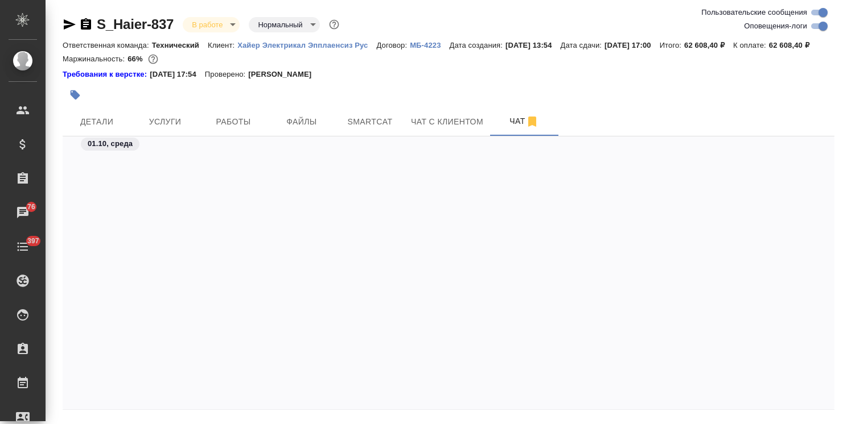
scroll to position [65202, 0]
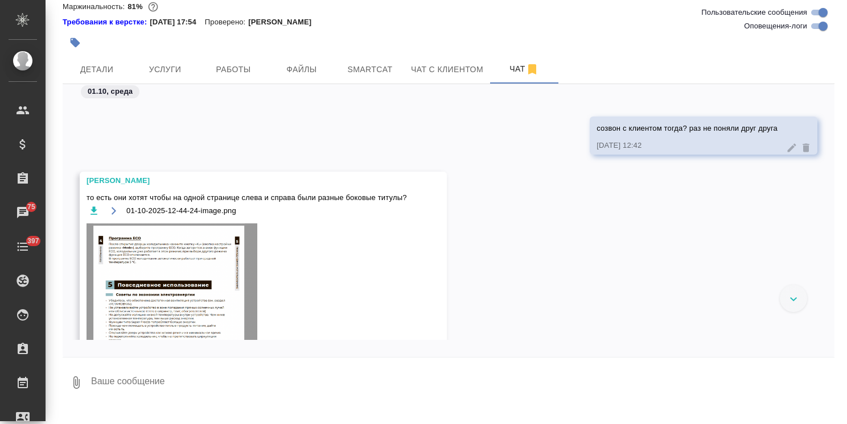
scroll to position [33331, 0]
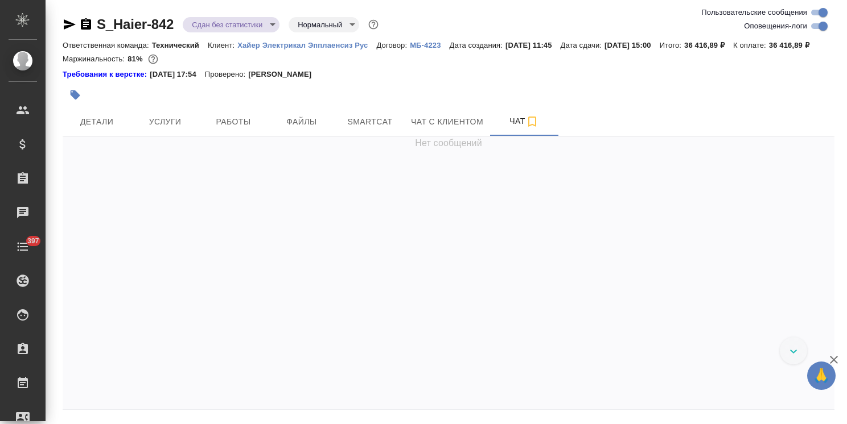
click at [830, 363] on icon "button" at bounding box center [834, 360] width 8 height 8
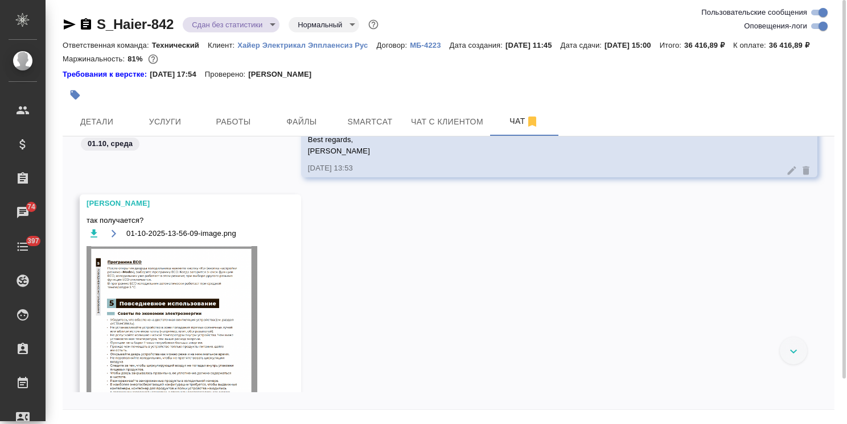
scroll to position [34018, 0]
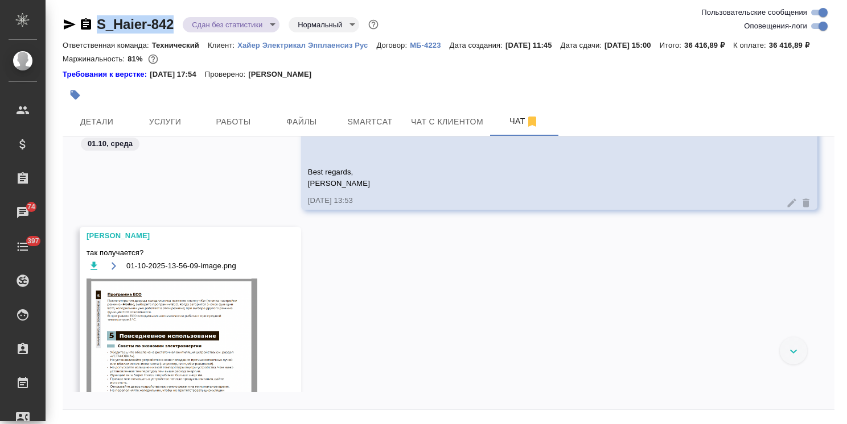
drag, startPoint x: 180, startPoint y: 6, endPoint x: 63, endPoint y: -15, distance: 119.1
click at [63, 0] on html ".cls-1 fill:#fff; AWATERA [PERSON_NAME] Спецификации Заказы 74 Чаты 397 Todo Пр…" at bounding box center [423, 212] width 847 height 424
copy link "S_Haier-842"
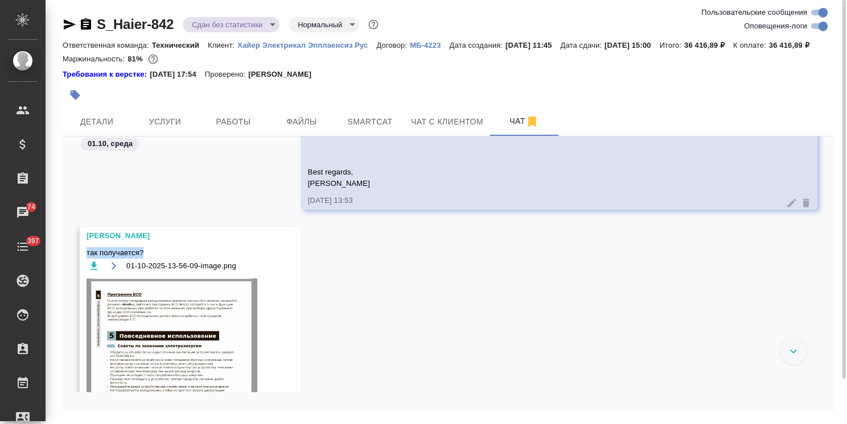
drag, startPoint x: 142, startPoint y: 268, endPoint x: 117, endPoint y: 73, distance: 196.8
click at [76, 266] on div "Заборова Александра так получается? 01-10-2025-13-56-09-image.png 01.10.25, 13:…" at bounding box center [449, 395] width 772 height 336
copy span "так получается?"
click at [178, 320] on img at bounding box center [171, 395] width 171 height 233
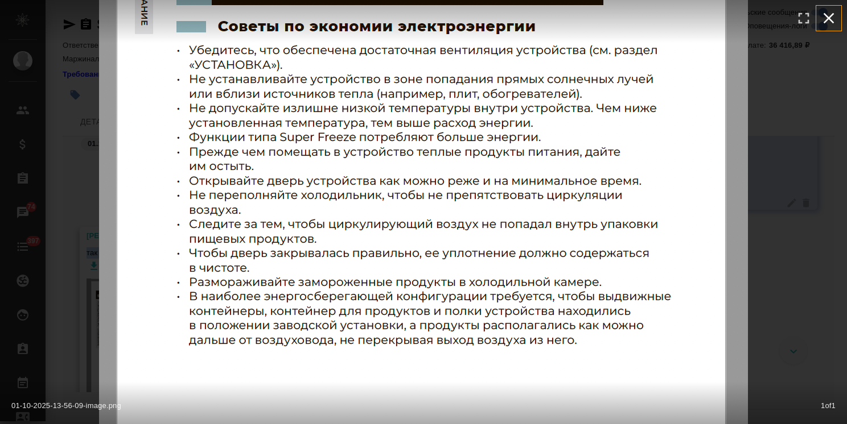
click at [828, 22] on icon "button" at bounding box center [828, 18] width 18 height 18
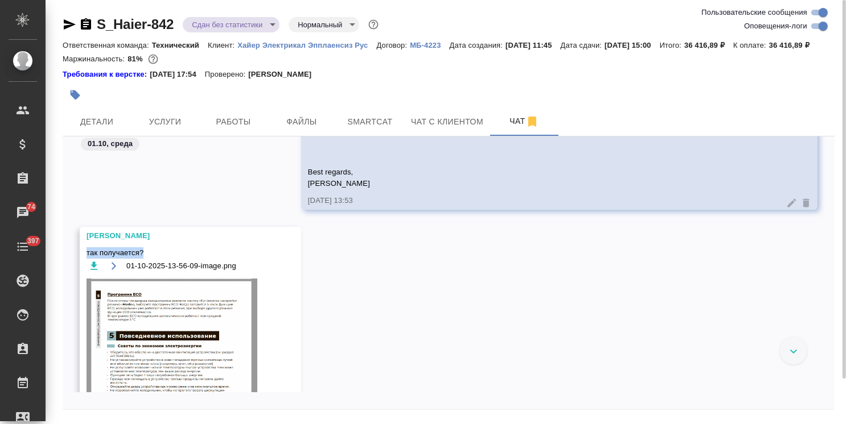
click at [89, 272] on icon "button" at bounding box center [93, 266] width 11 height 11
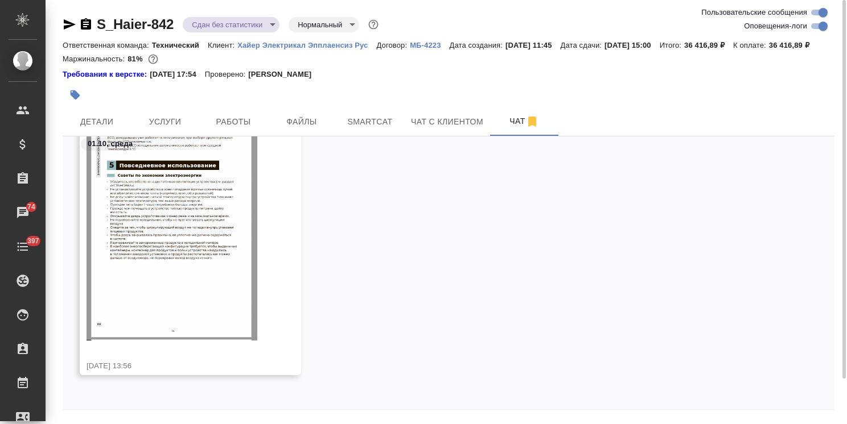
scroll to position [50, 0]
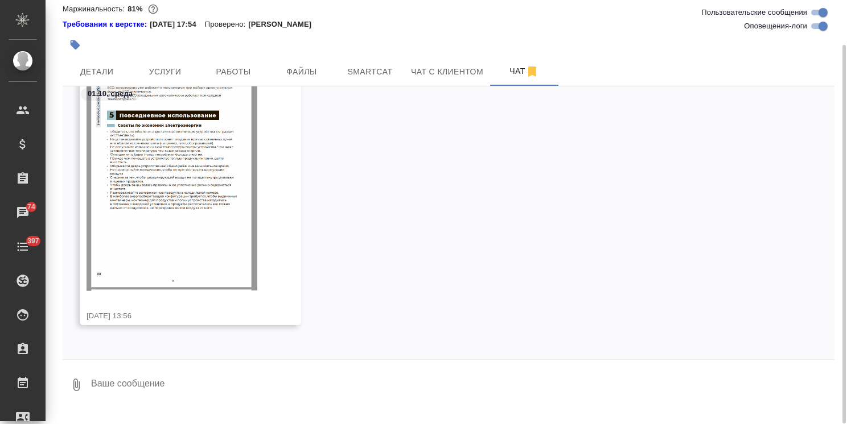
click at [166, 394] on textarea at bounding box center [462, 385] width 744 height 39
type textarea "Саш, показываю клиенту"
